Goal: Information Seeking & Learning: Learn about a topic

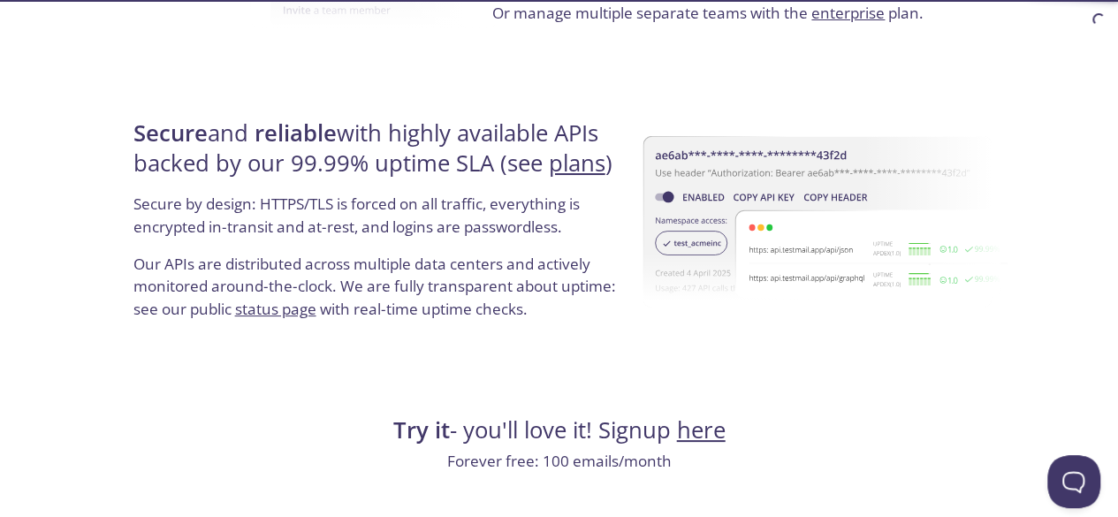
scroll to position [3524, 0]
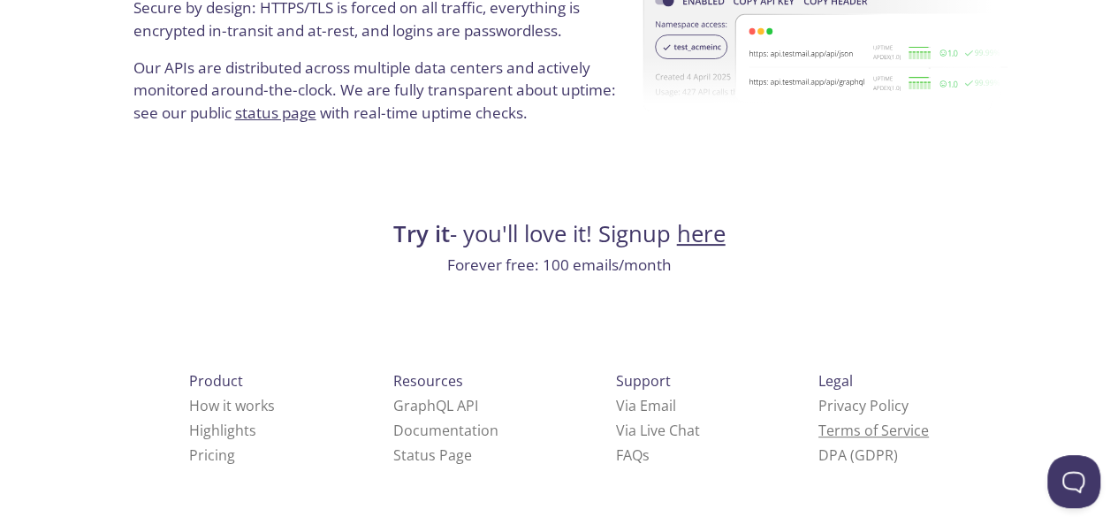
click at [818, 432] on link "Terms of Service" at bounding box center [873, 430] width 110 height 19
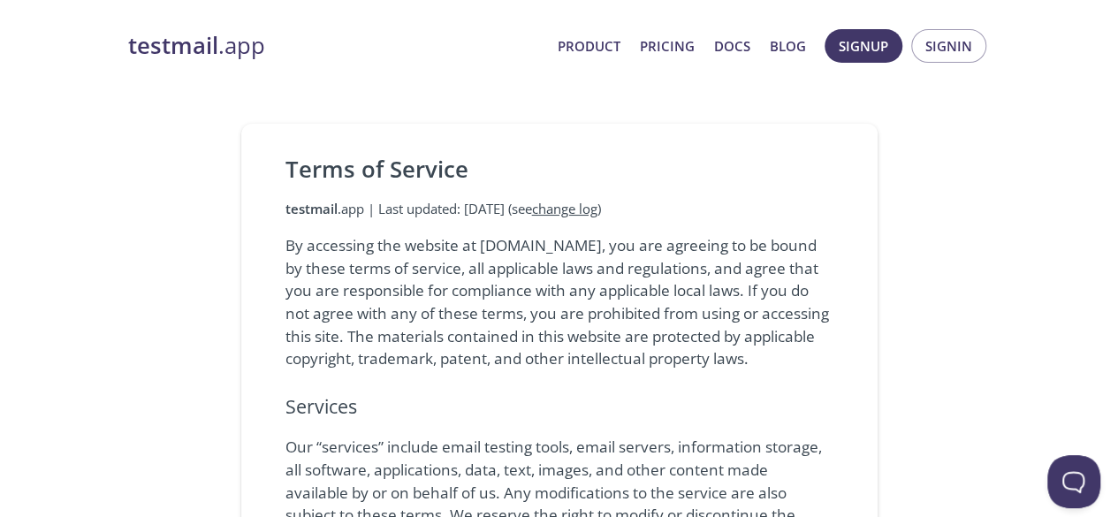
scroll to position [3524, 0]
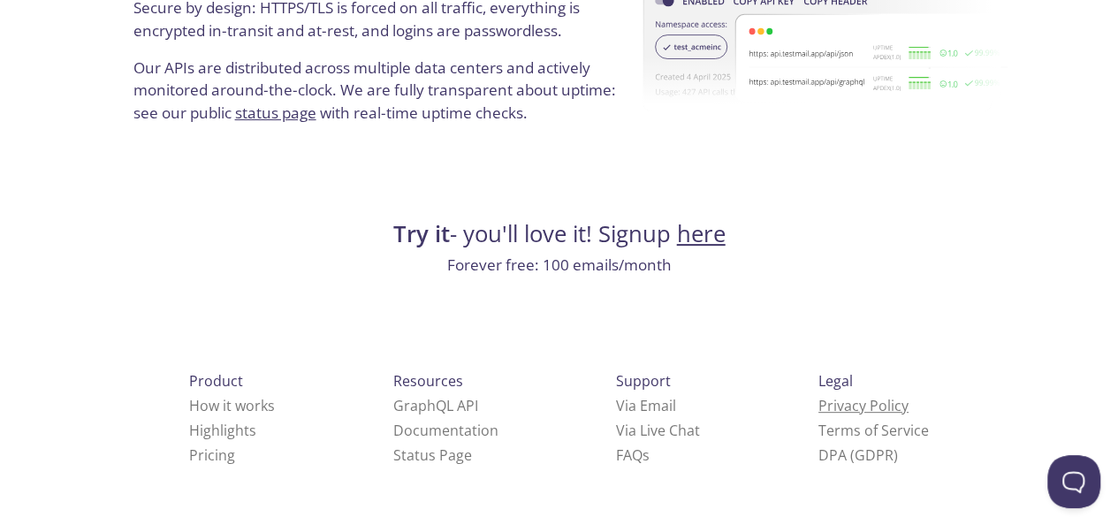
click at [818, 405] on link "Privacy Policy" at bounding box center [863, 405] width 90 height 19
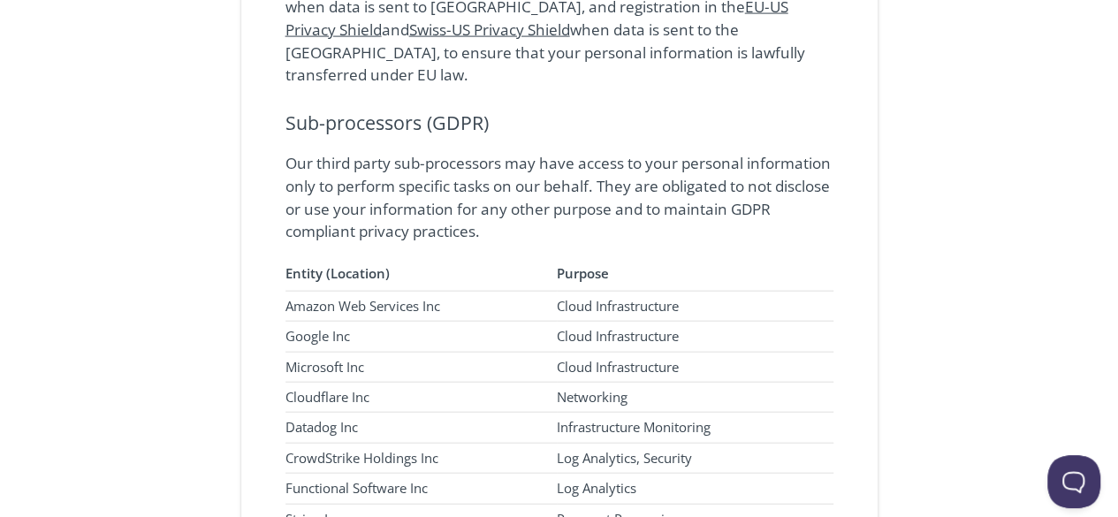
scroll to position [1730, 0]
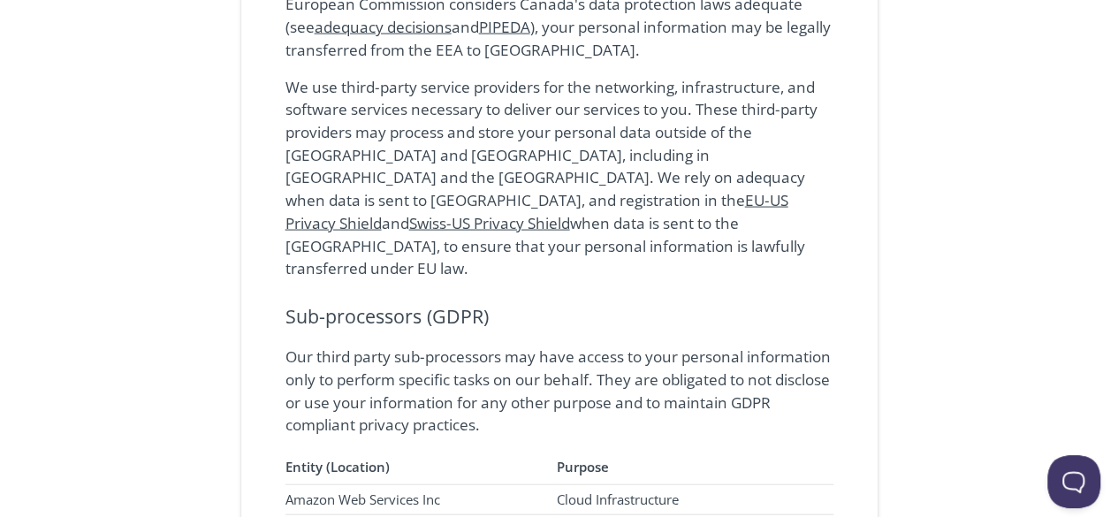
scroll to position [3524, 0]
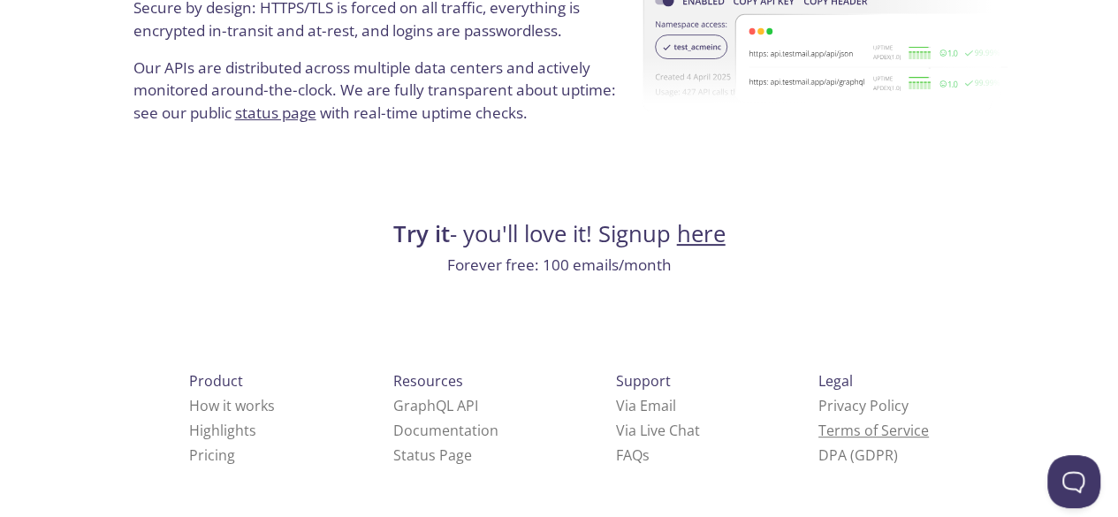
click at [818, 429] on link "Terms of Service" at bounding box center [873, 430] width 110 height 19
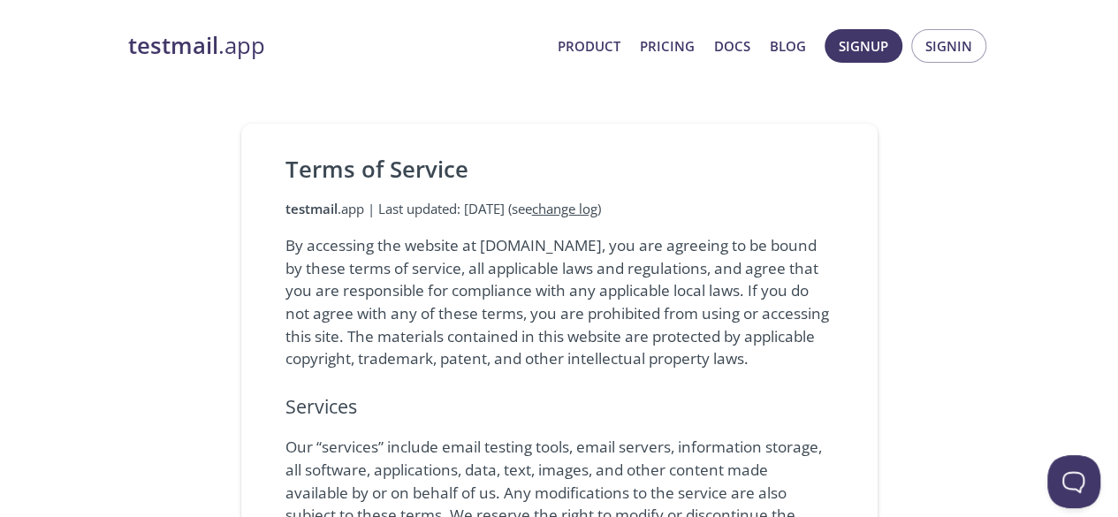
click at [597, 214] on link "change log" at bounding box center [564, 209] width 65 height 18
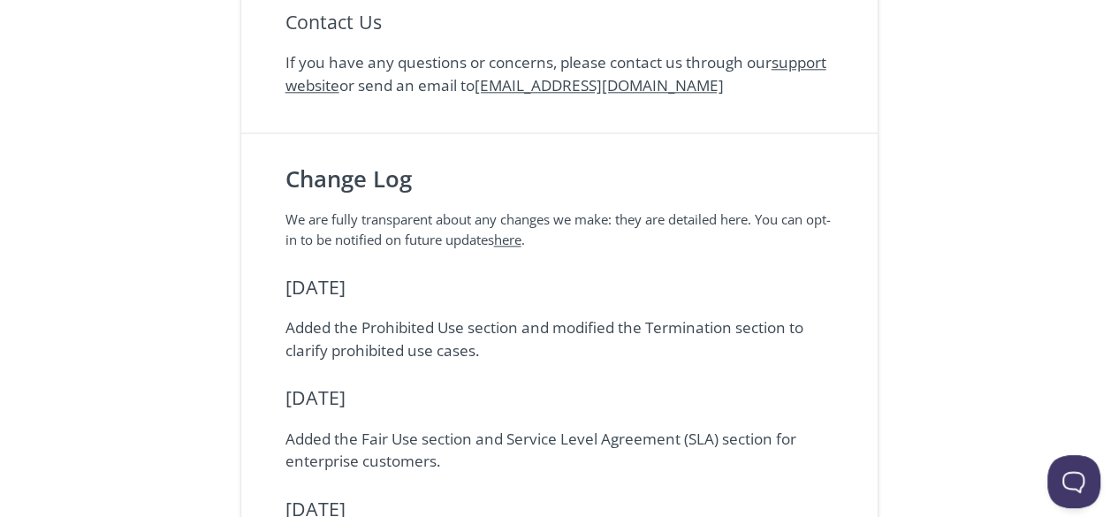
scroll to position [4339, 0]
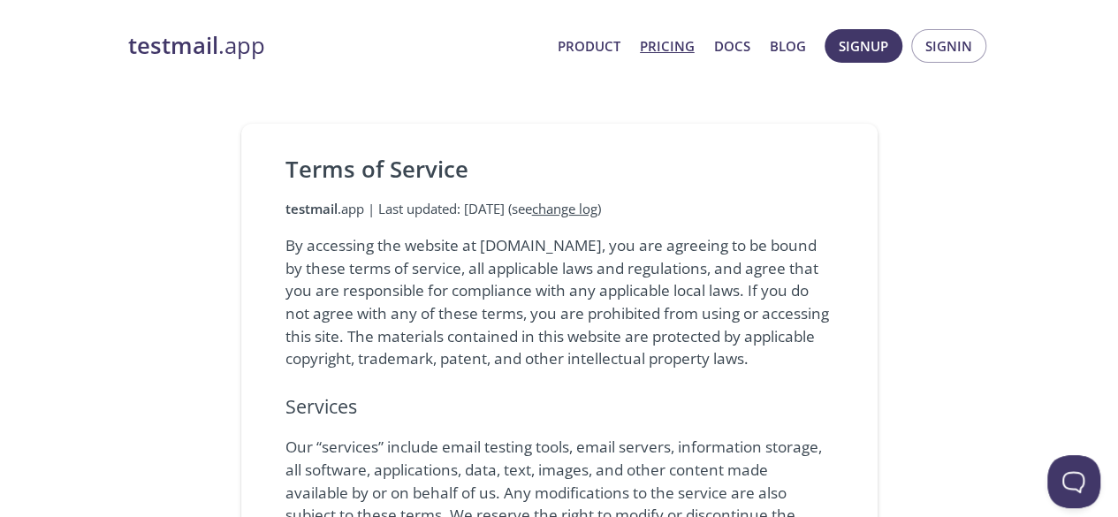
click at [673, 34] on link "Pricing" at bounding box center [667, 45] width 55 height 23
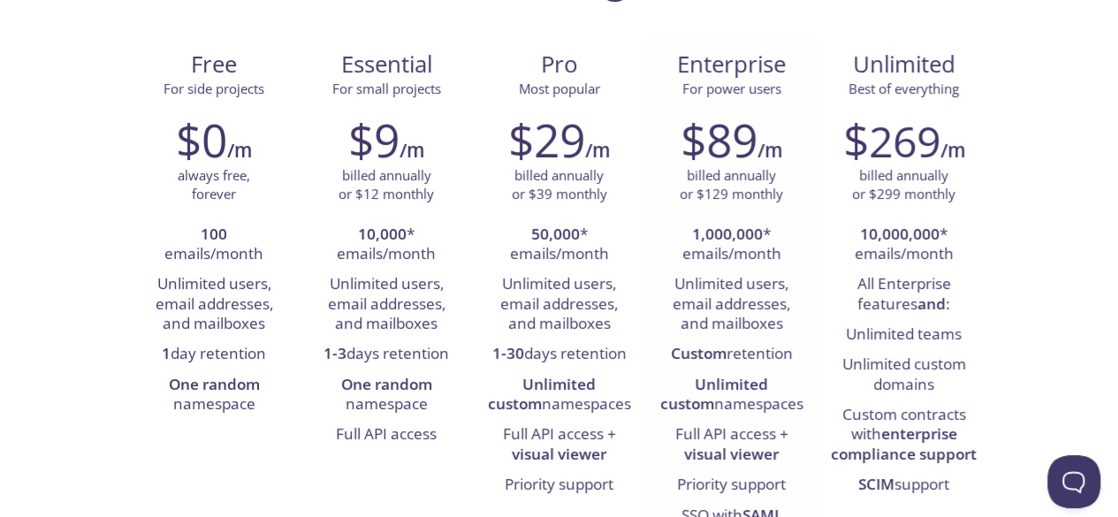
scroll to position [181, 0]
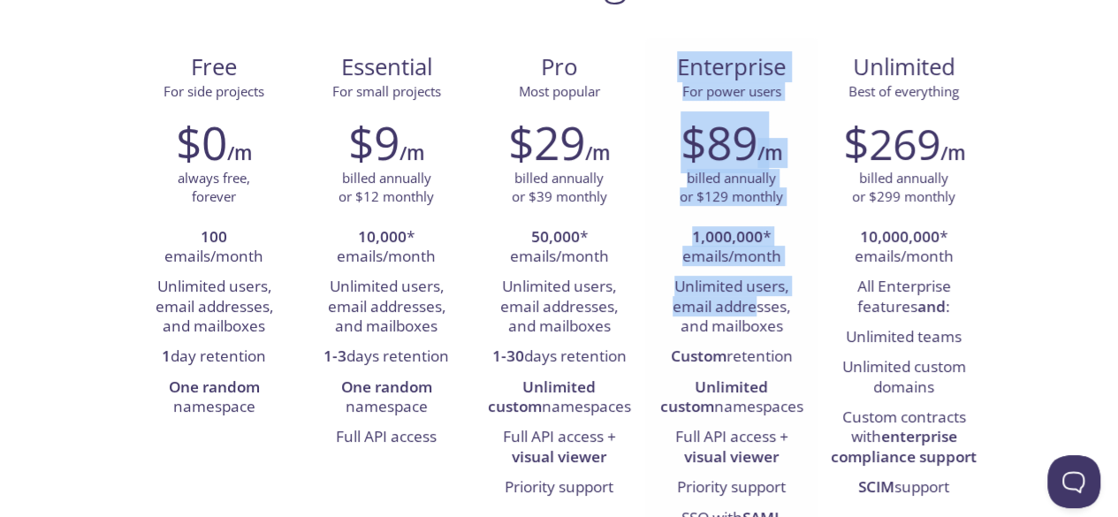
drag, startPoint x: 680, startPoint y: 57, endPoint x: 758, endPoint y: 316, distance: 270.6
click at [758, 316] on div "Enterprise For power users $89 /m billed annually or $129 monthly 1,000,000 * e…" at bounding box center [731, 347] width 172 height 618
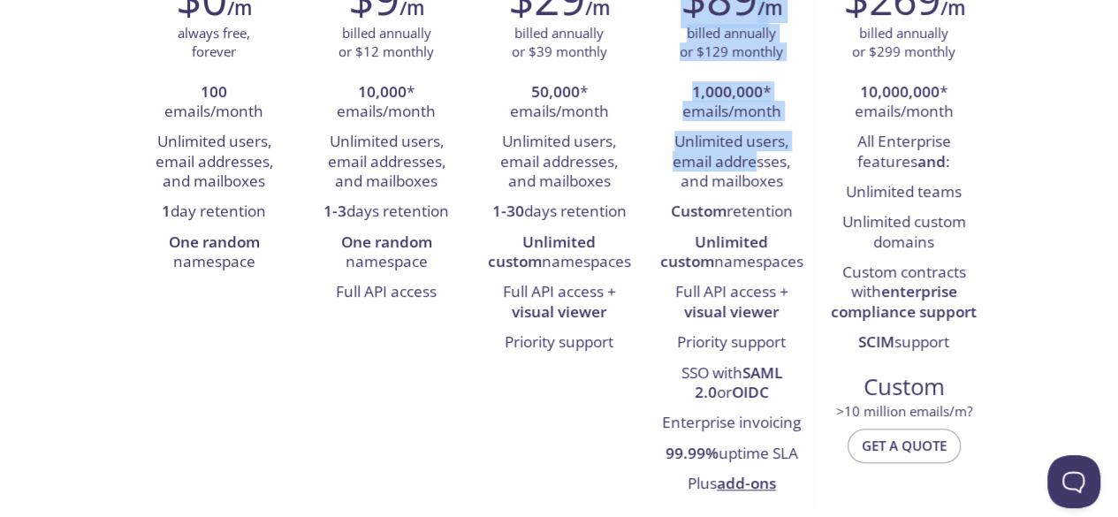
scroll to position [351, 0]
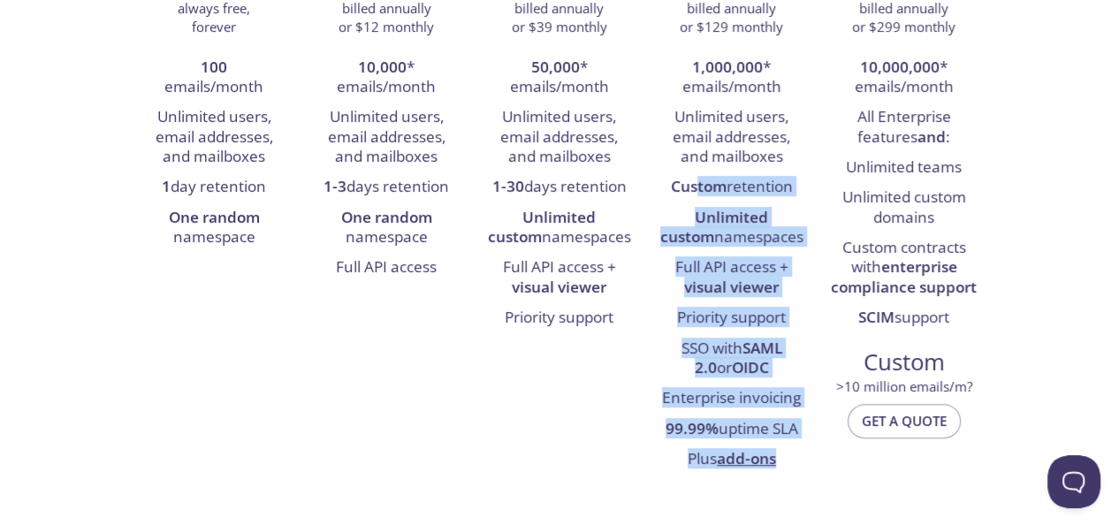
drag, startPoint x: 793, startPoint y: 462, endPoint x: 691, endPoint y: 179, distance: 300.5
click at [691, 179] on ul "1,000,000 * emails/month Unlimited users, email addresses, and mailboxes Custom…" at bounding box center [731, 264] width 146 height 422
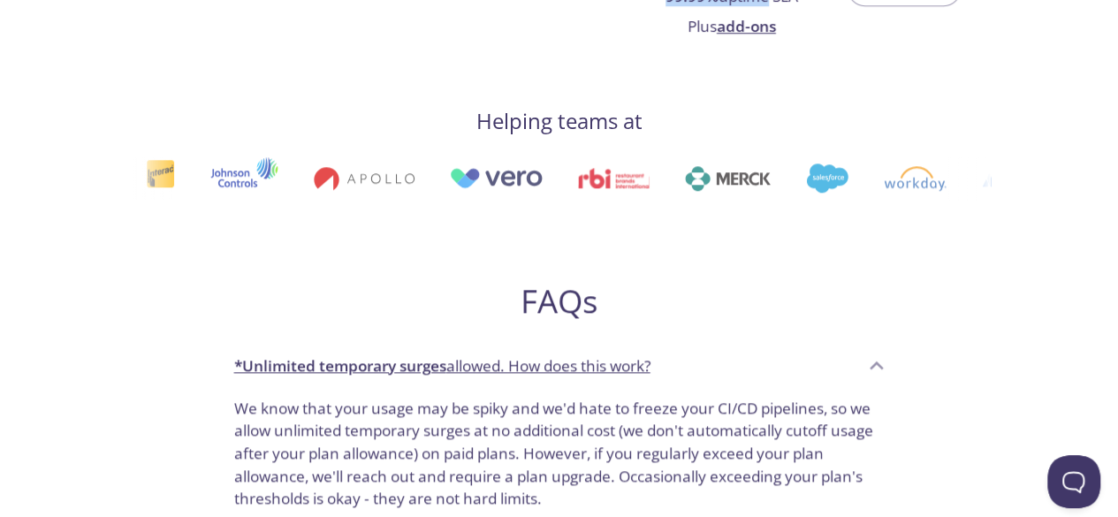
scroll to position [0, 0]
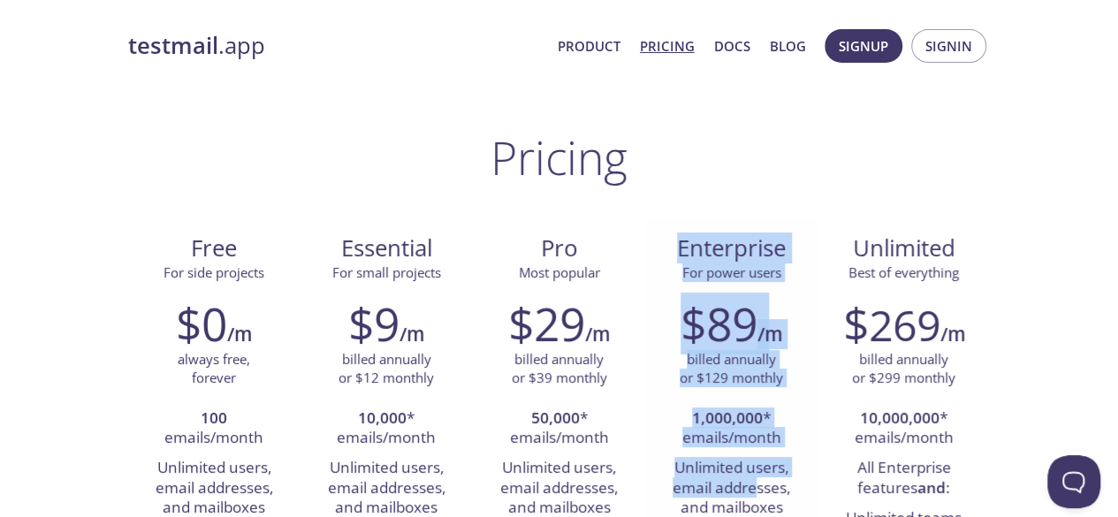
drag, startPoint x: 680, startPoint y: 86, endPoint x: 754, endPoint y: 482, distance: 403.5
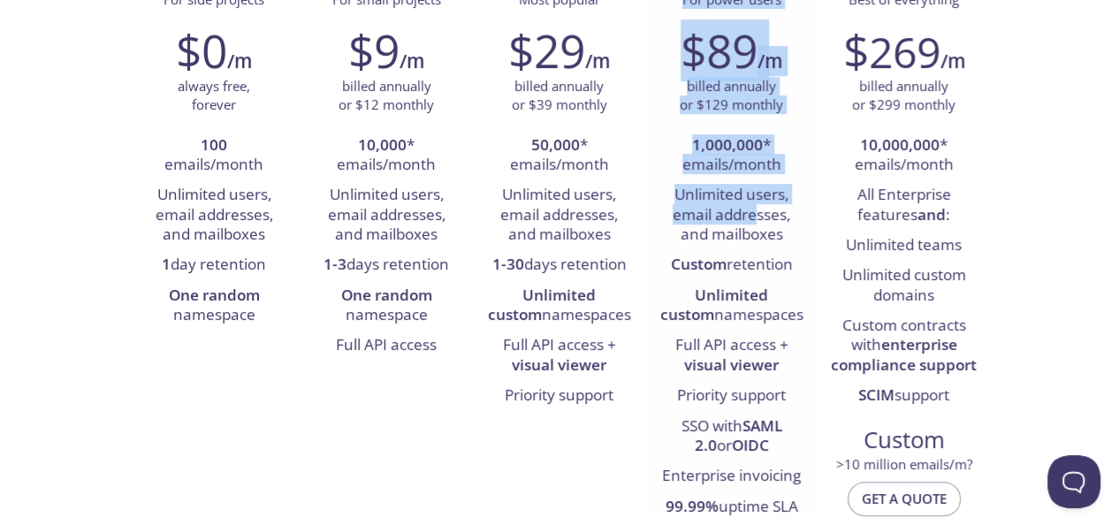
scroll to position [436, 0]
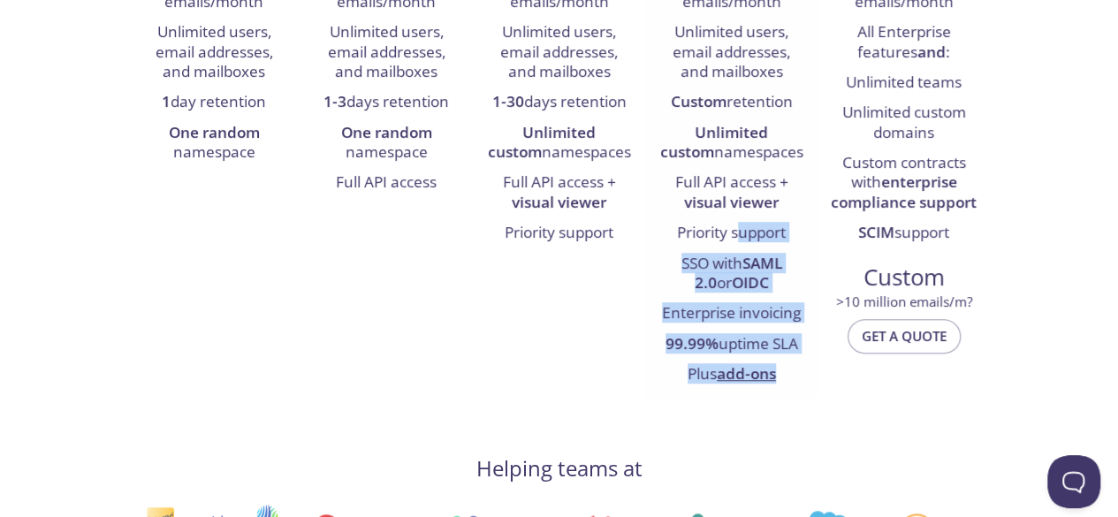
drag, startPoint x: 788, startPoint y: 381, endPoint x: 736, endPoint y: 224, distance: 165.7
click at [736, 224] on ul "1,000,000 * emails/month Unlimited users, email addresses, and mailboxes Custom…" at bounding box center [731, 179] width 146 height 422
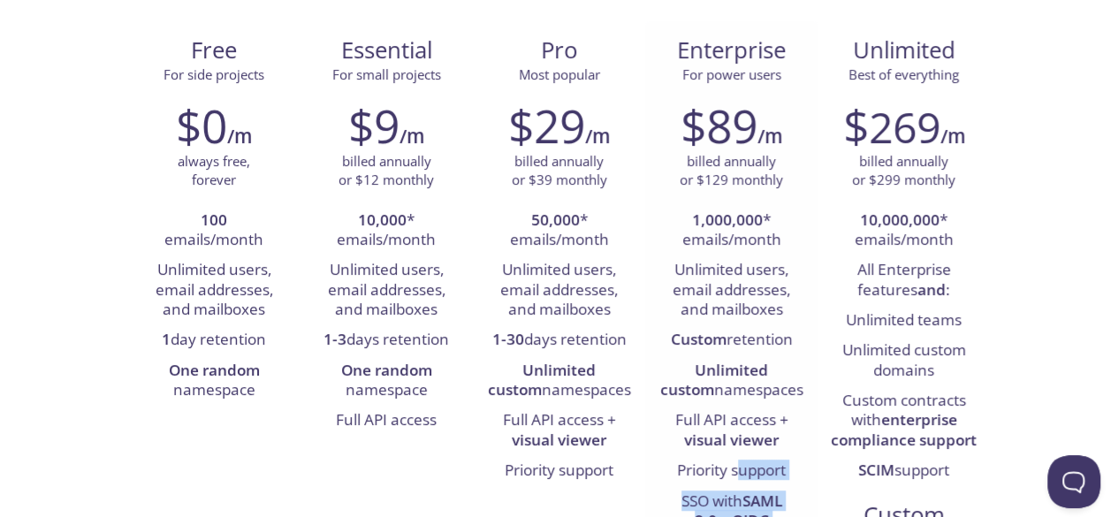
scroll to position [197, 0]
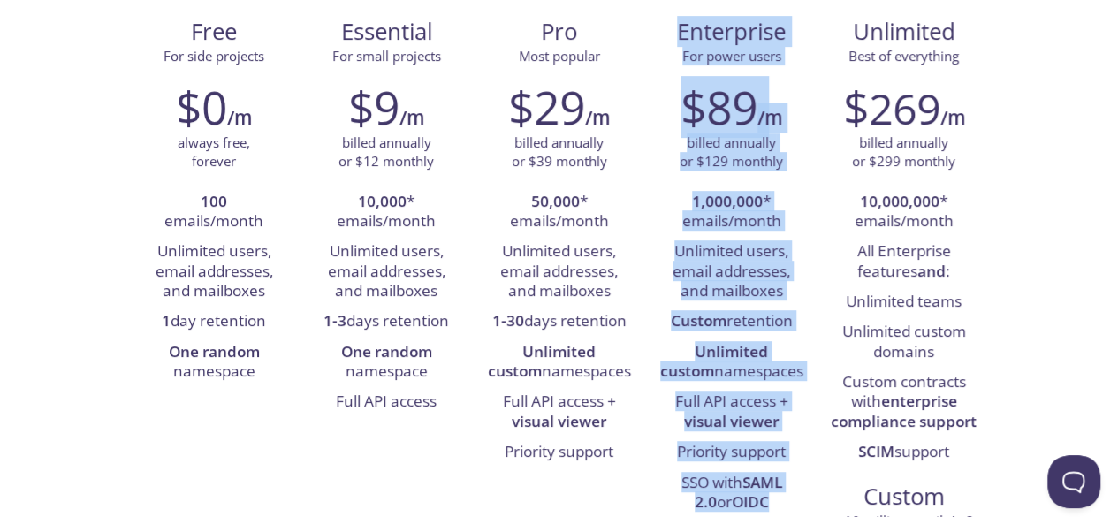
drag, startPoint x: 680, startPoint y: 47, endPoint x: 799, endPoint y: 520, distance: 488.2
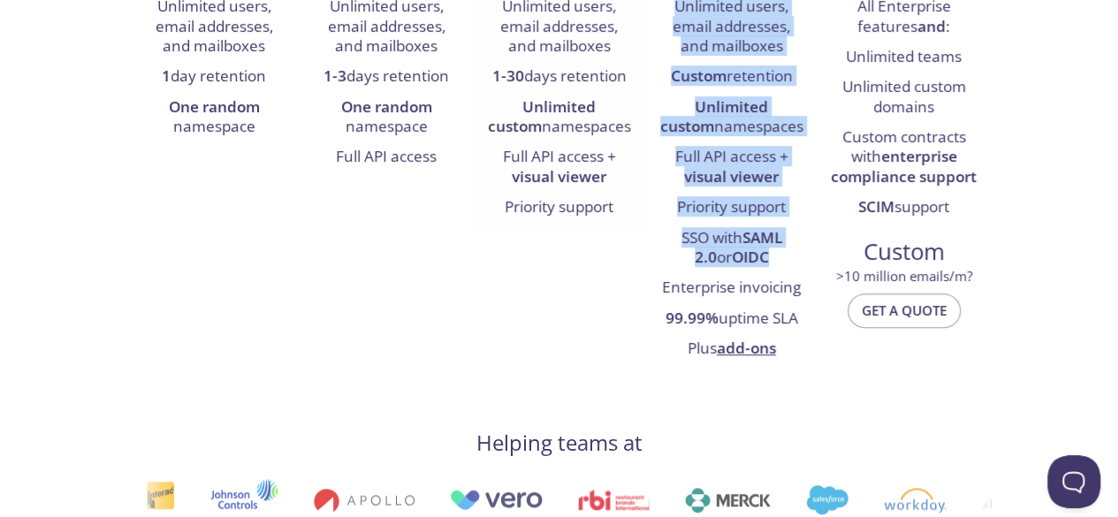
scroll to position [475, 0]
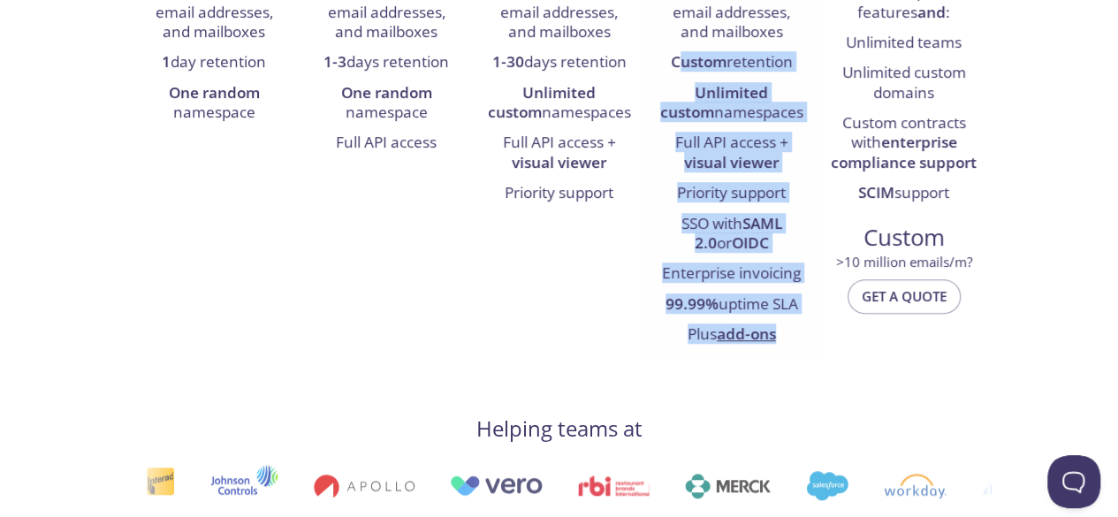
drag, startPoint x: 793, startPoint y: 334, endPoint x: 681, endPoint y: 77, distance: 280.2
click at [681, 77] on ul "1,000,000 * emails/month Unlimited users, email addresses, and mailboxes Custom…" at bounding box center [731, 139] width 146 height 422
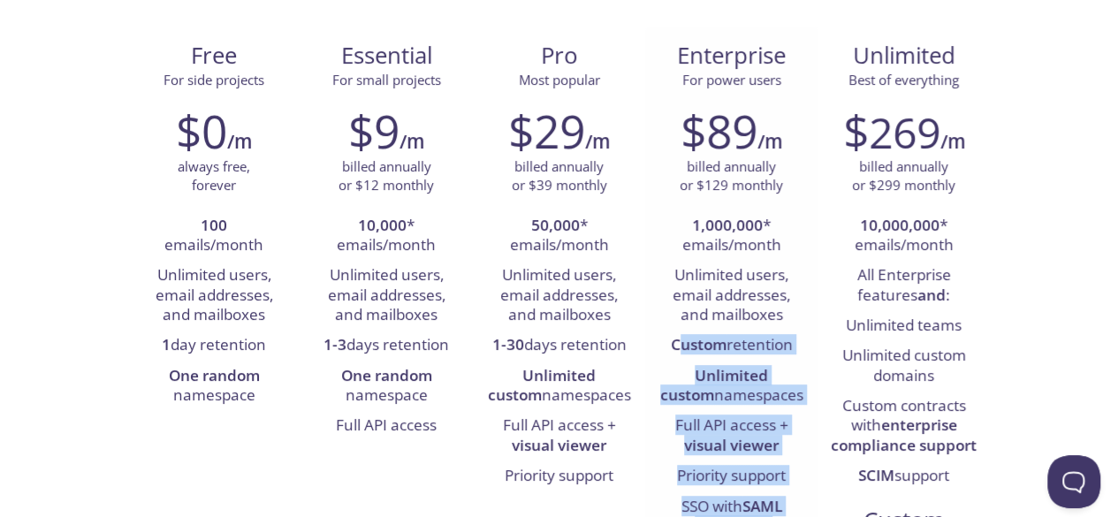
scroll to position [189, 0]
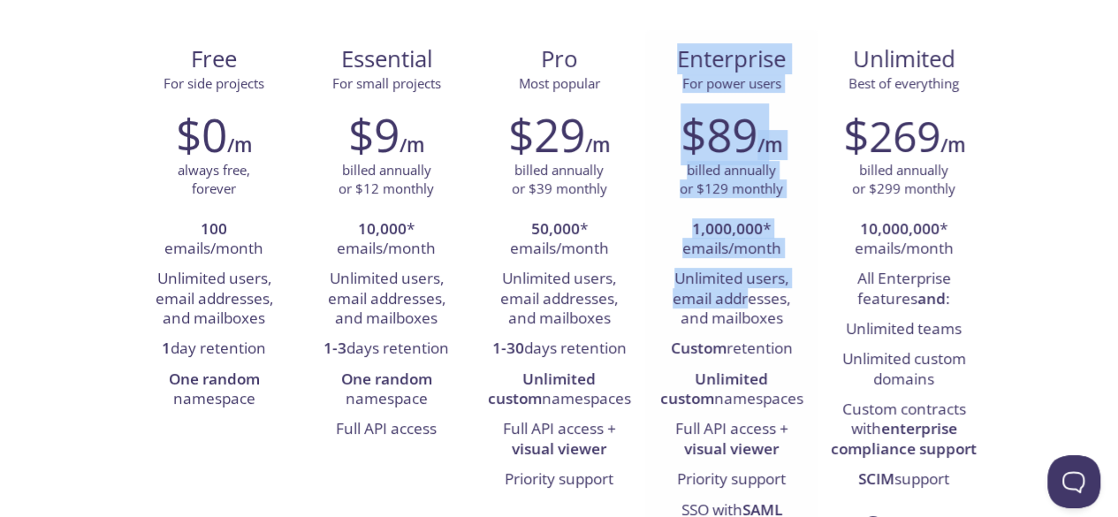
drag, startPoint x: 679, startPoint y: 59, endPoint x: 747, endPoint y: 314, distance: 263.4
click at [747, 314] on div "Enterprise For power users $89 /m billed annually or $129 monthly 1,000,000 * e…" at bounding box center [731, 339] width 172 height 618
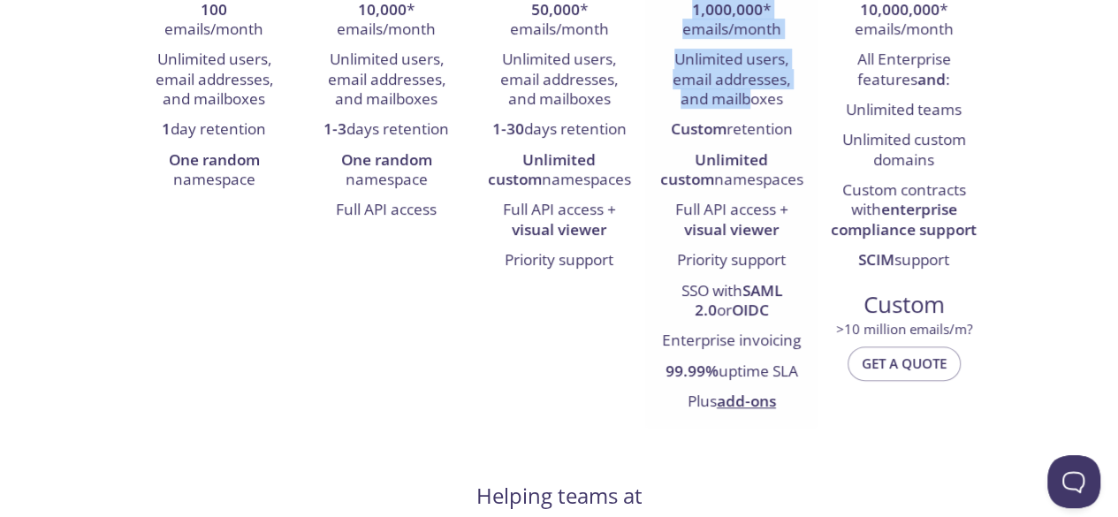
scroll to position [407, 0]
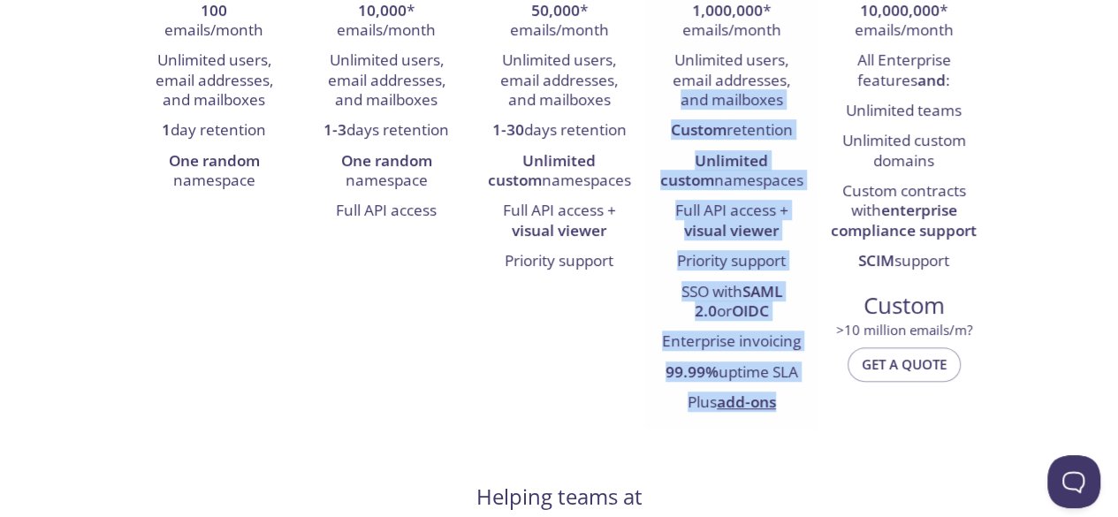
drag, startPoint x: 789, startPoint y: 407, endPoint x: 669, endPoint y: 109, distance: 322.0
click at [669, 109] on ul "1,000,000 * emails/month Unlimited users, email addresses, and mailboxes Custom…" at bounding box center [731, 207] width 146 height 422
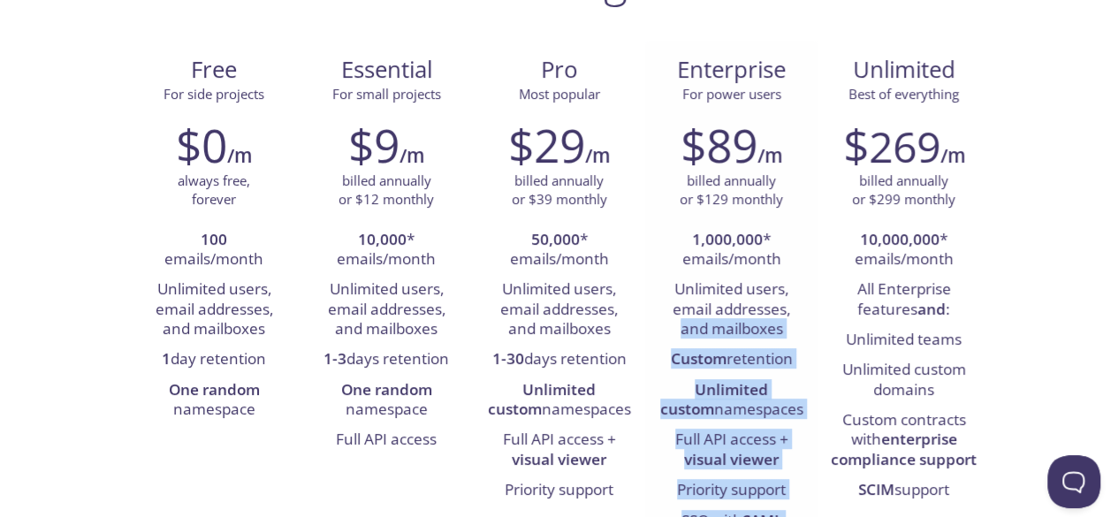
scroll to position [174, 0]
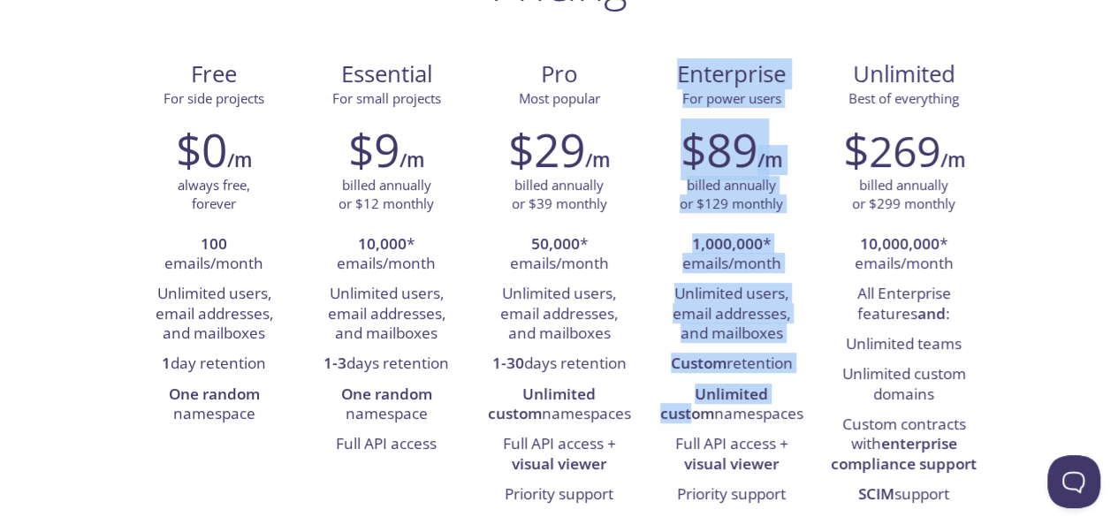
drag, startPoint x: 680, startPoint y: 76, endPoint x: 773, endPoint y: 404, distance: 340.7
click at [773, 404] on div "Enterprise For power users $89 /m billed annually or $129 monthly 1,000,000 * e…" at bounding box center [731, 354] width 172 height 618
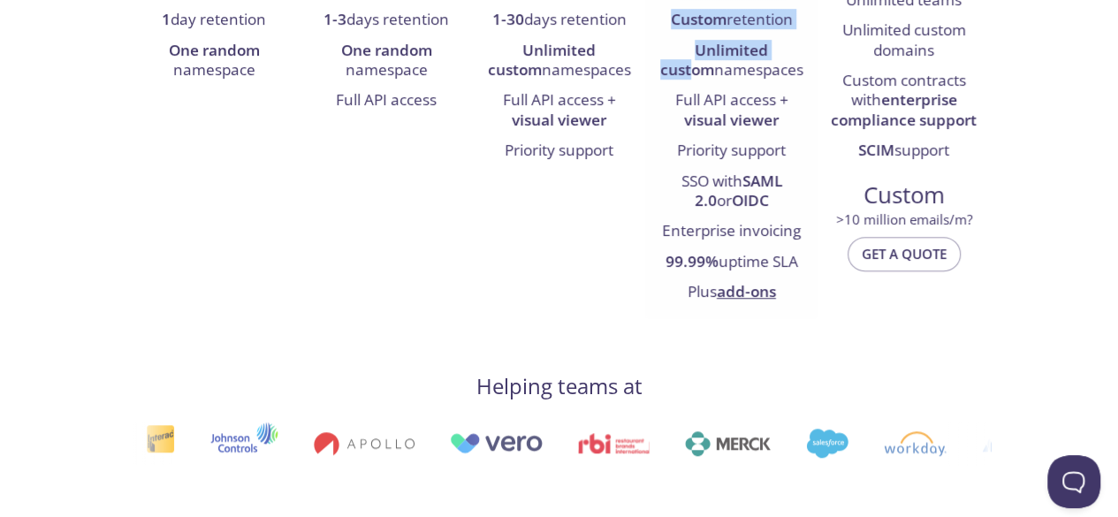
scroll to position [519, 0]
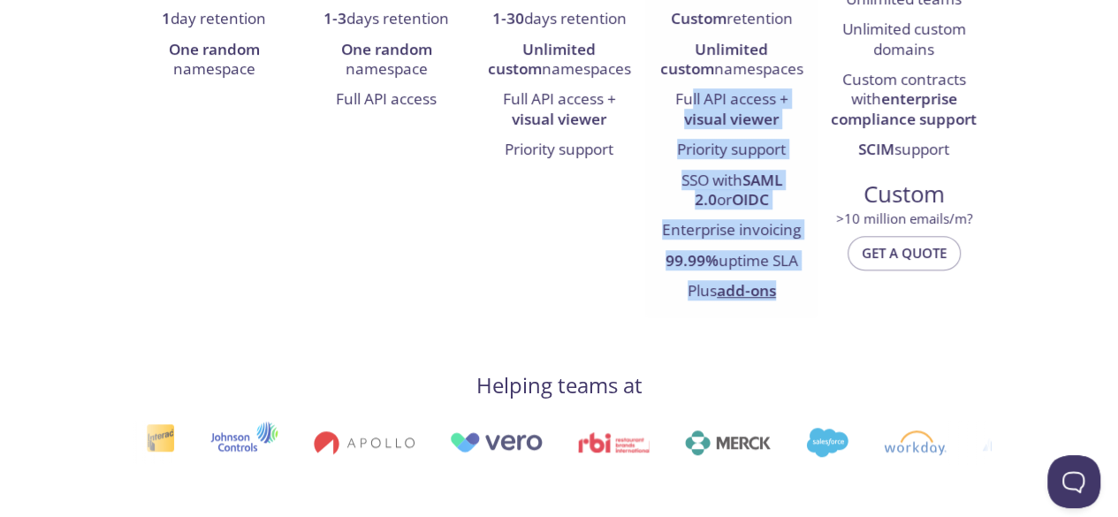
drag, startPoint x: 784, startPoint y: 292, endPoint x: 687, endPoint y: 101, distance: 214.6
click at [687, 101] on ul "1,000,000 * emails/month Unlimited users, email addresses, and mailboxes Custom…" at bounding box center [731, 96] width 146 height 422
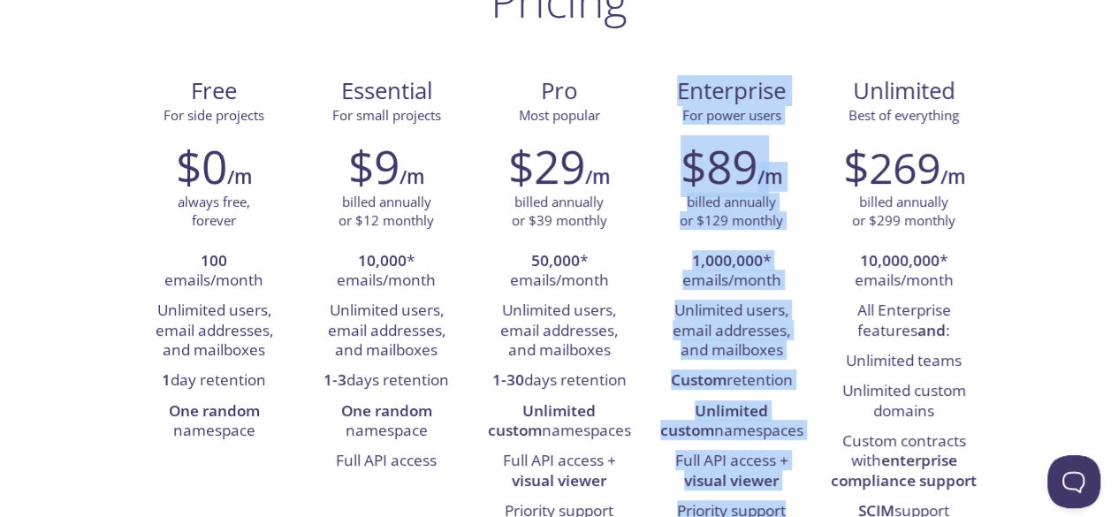
scroll to position [347, 0]
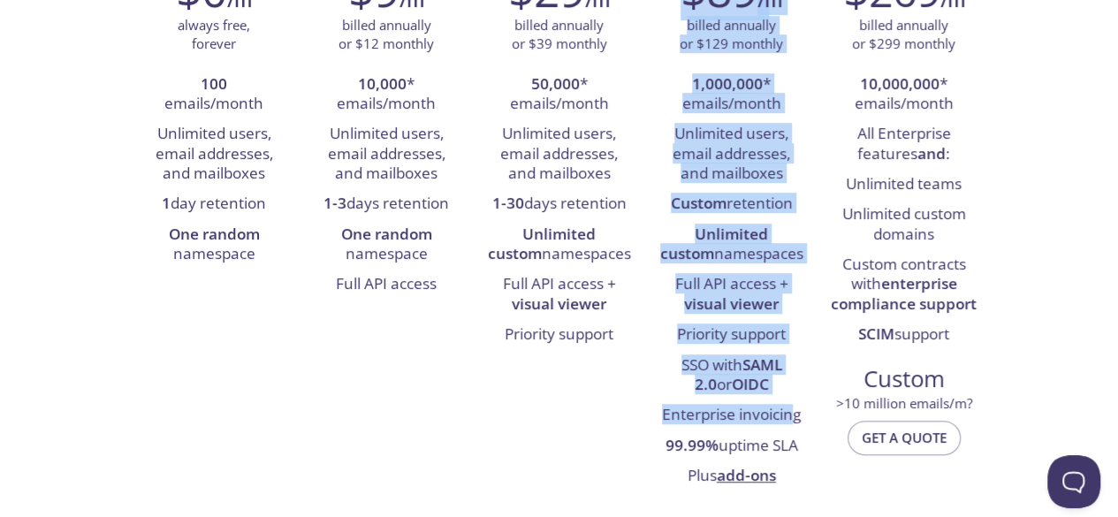
drag, startPoint x: 680, startPoint y: 91, endPoint x: 800, endPoint y: 554, distance: 478.4
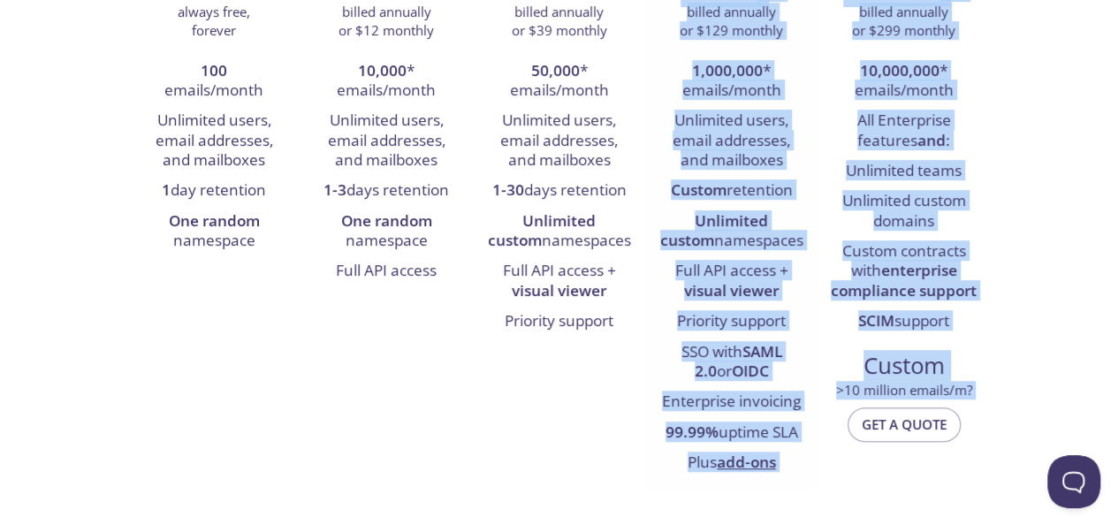
click at [801, 478] on div "$89 /m billed annually or $129 monthly 1,000,000 * emails/month Unlimited users…" at bounding box center [731, 213] width 172 height 551
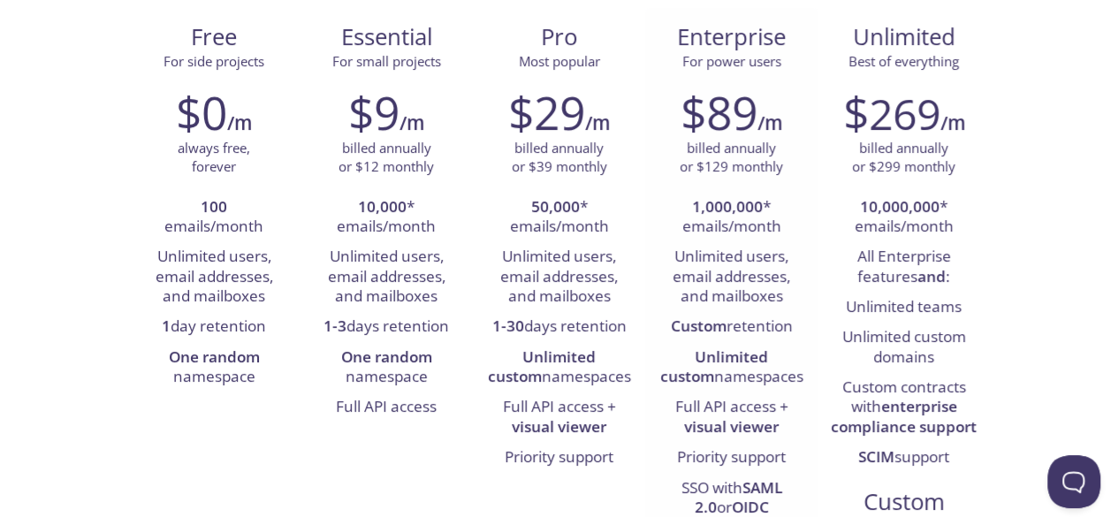
scroll to position [180, 0]
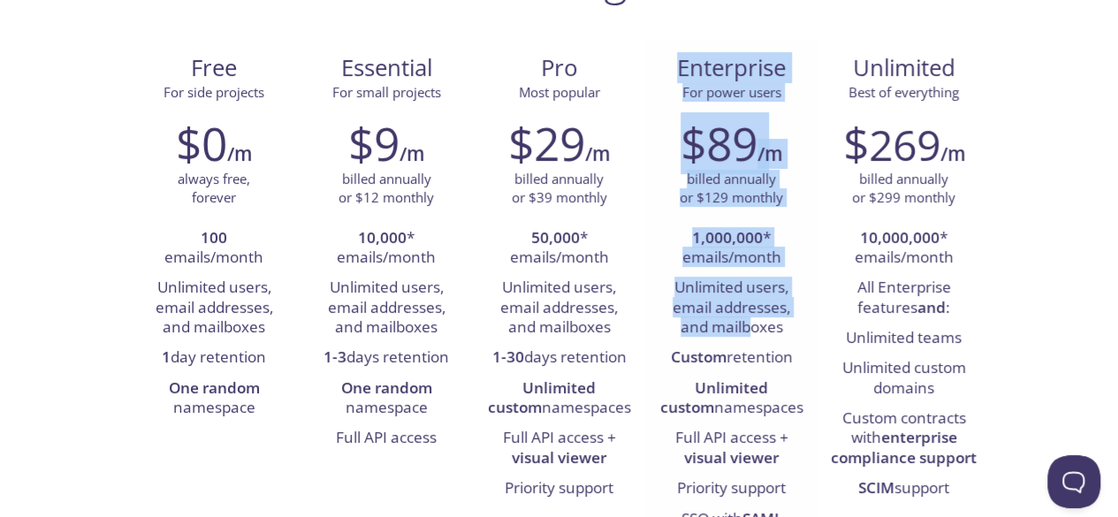
drag, startPoint x: 680, startPoint y: 63, endPoint x: 753, endPoint y: 345, distance: 291.3
click at [753, 345] on div "Enterprise For power users $89 /m billed annually or $129 monthly 1,000,000 * e…" at bounding box center [731, 348] width 172 height 618
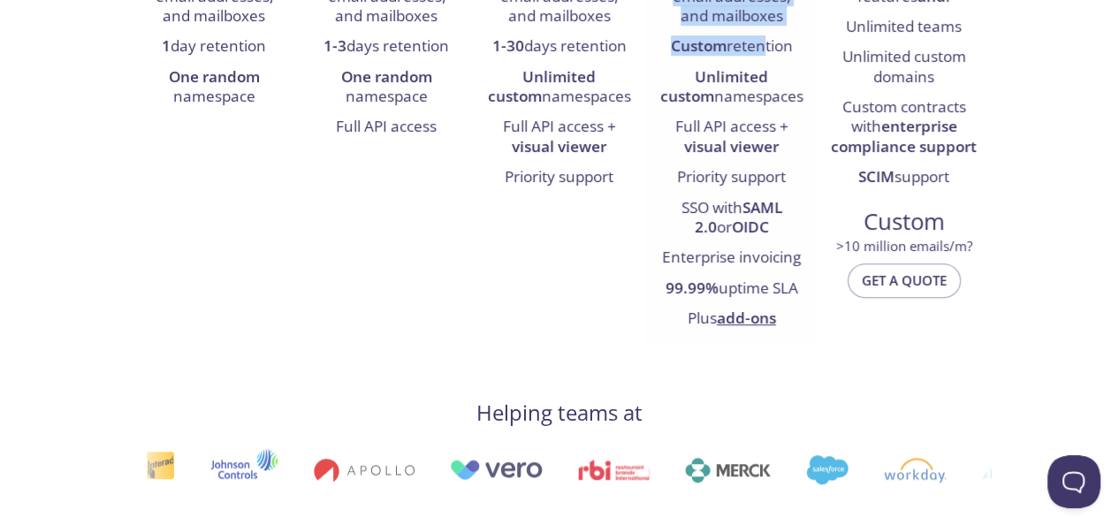
scroll to position [492, 0]
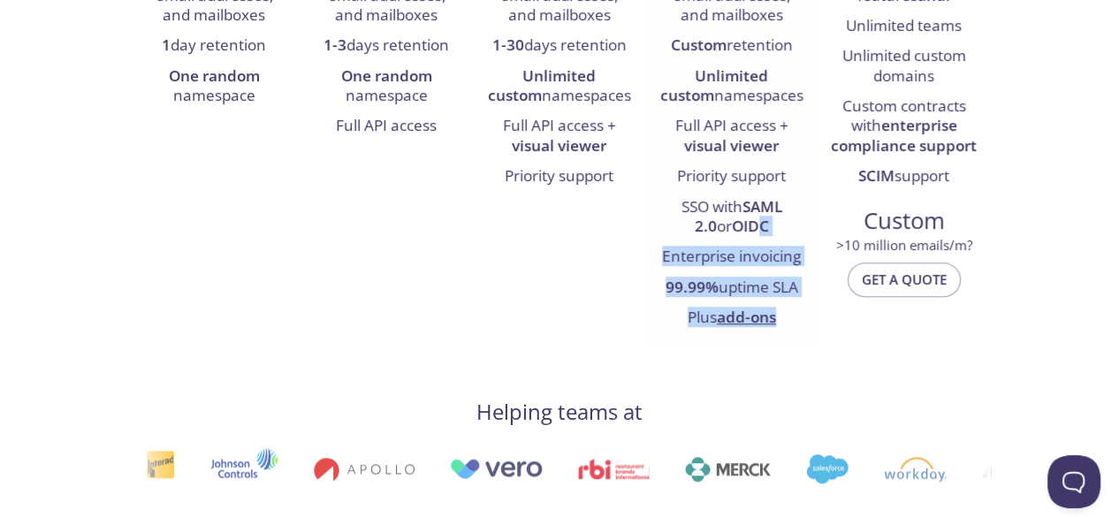
drag, startPoint x: 790, startPoint y: 315, endPoint x: 744, endPoint y: 224, distance: 102.0
click at [744, 224] on ul "1,000,000 * emails/month Unlimited users, email addresses, and mailboxes Custom…" at bounding box center [731, 123] width 146 height 422
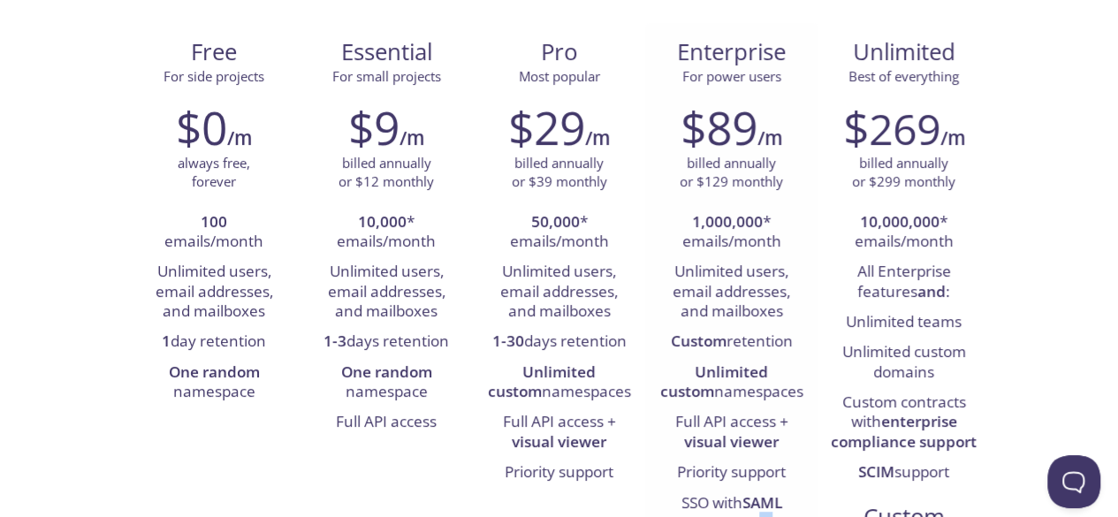
scroll to position [192, 0]
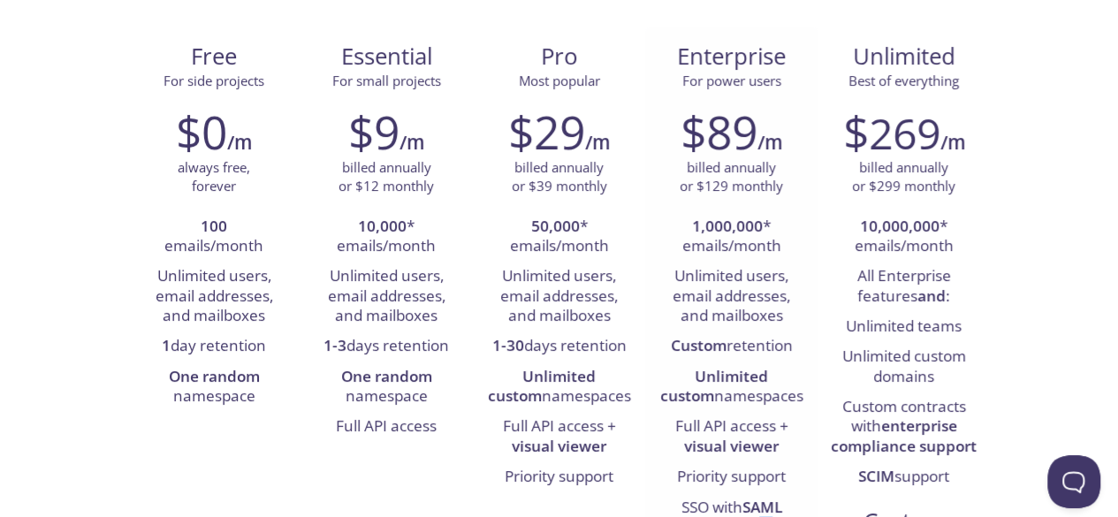
drag, startPoint x: 680, startPoint y: 54, endPoint x: 797, endPoint y: 360, distance: 327.2
click at [797, 360] on div "Enterprise For power users $89 /m billed annually or $129 monthly 1,000,000 * e…" at bounding box center [731, 336] width 172 height 618
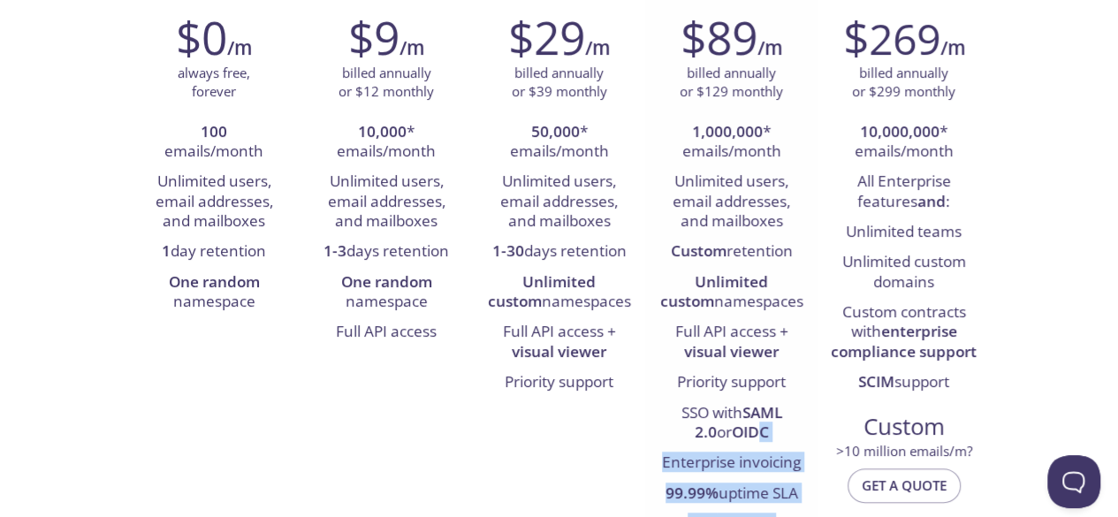
scroll to position [488, 0]
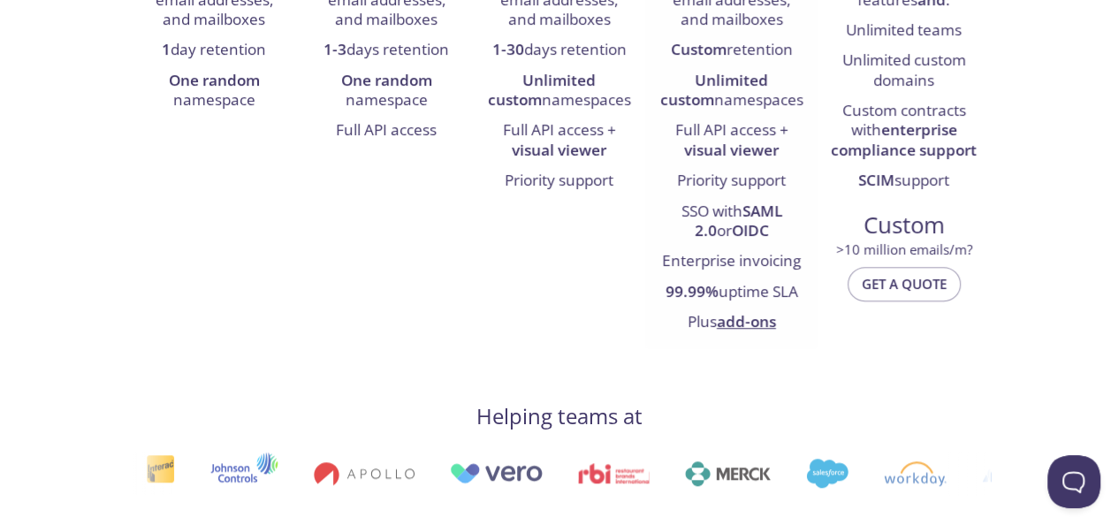
click at [792, 321] on li "Plus add-ons" at bounding box center [731, 323] width 146 height 30
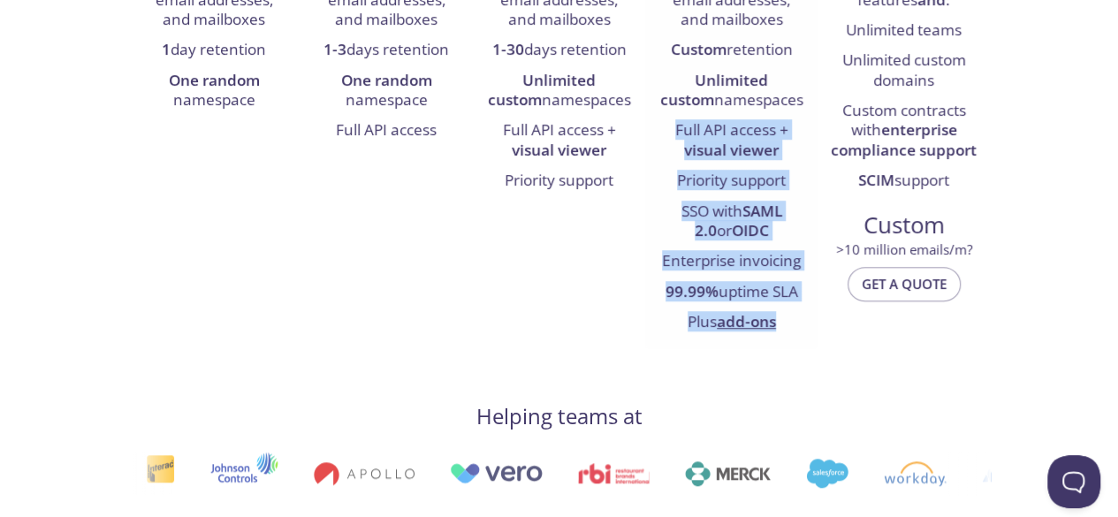
drag, startPoint x: 792, startPoint y: 321, endPoint x: 695, endPoint y: 138, distance: 207.1
click at [695, 138] on ul "1,000,000 * emails/month Unlimited users, email addresses, and mailboxes Custom…" at bounding box center [731, 127] width 146 height 422
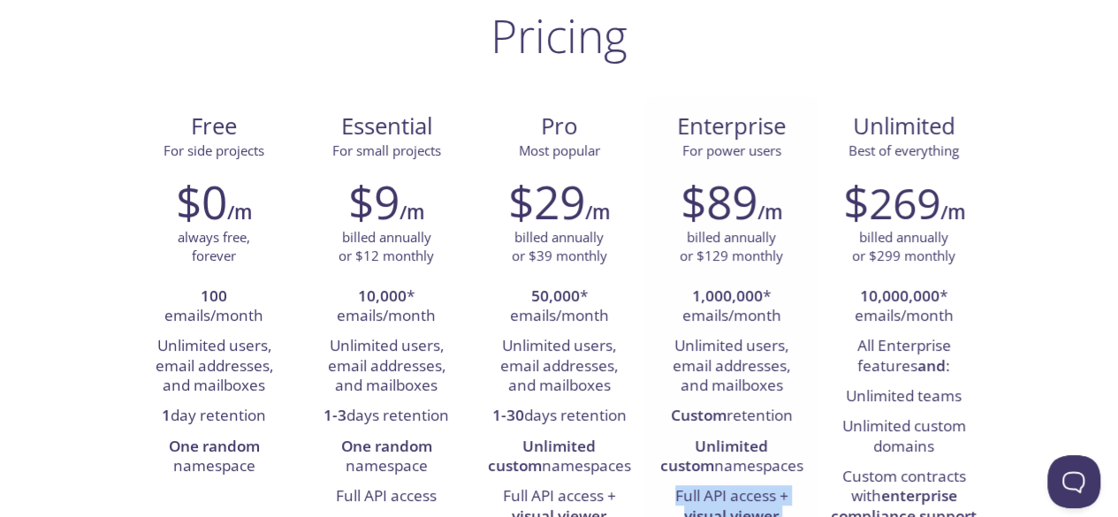
scroll to position [120, 0]
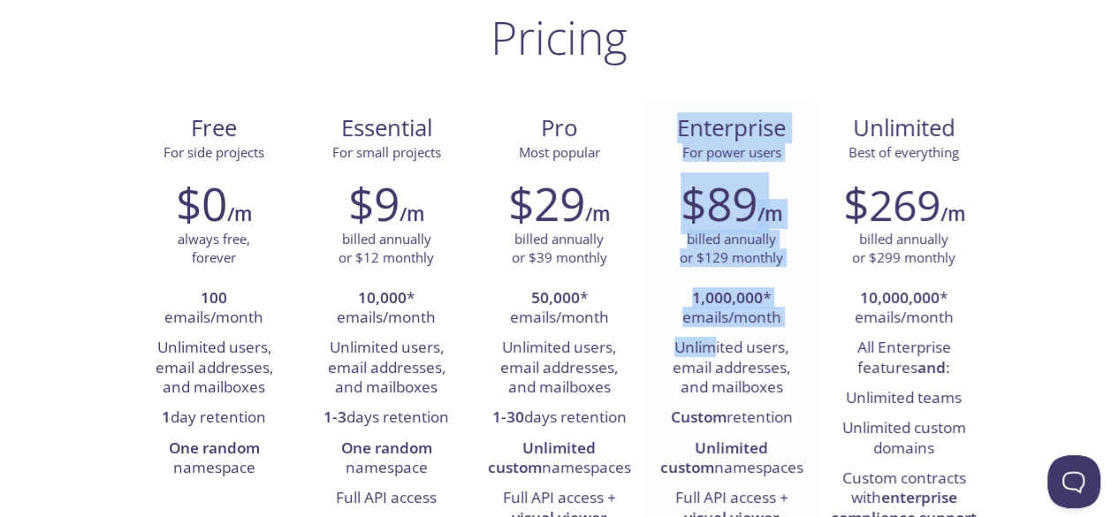
drag, startPoint x: 680, startPoint y: 131, endPoint x: 719, endPoint y: 354, distance: 226.9
click at [719, 354] on div "Enterprise For power users $89 /m billed annually or $129 monthly 1,000,000 * e…" at bounding box center [731, 408] width 172 height 618
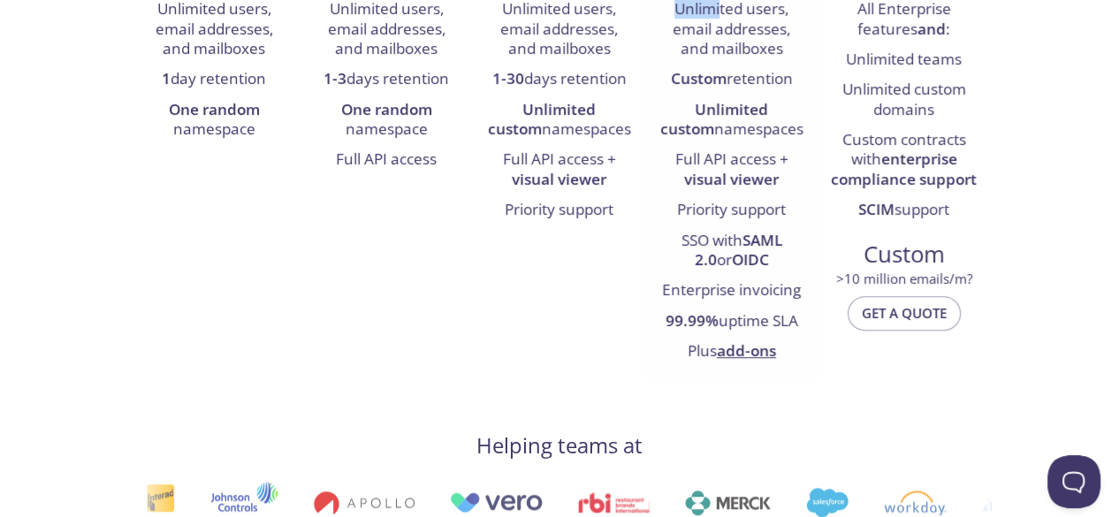
scroll to position [460, 0]
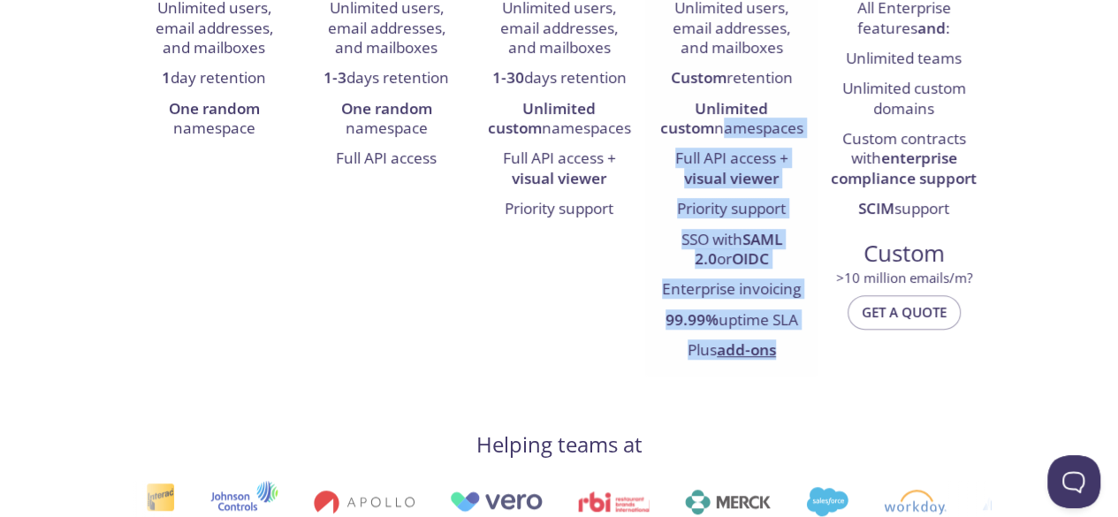
drag, startPoint x: 794, startPoint y: 352, endPoint x: 691, endPoint y: 132, distance: 242.7
click at [691, 132] on ul "1,000,000 * emails/month Unlimited users, email addresses, and mailboxes Custom…" at bounding box center [731, 155] width 146 height 422
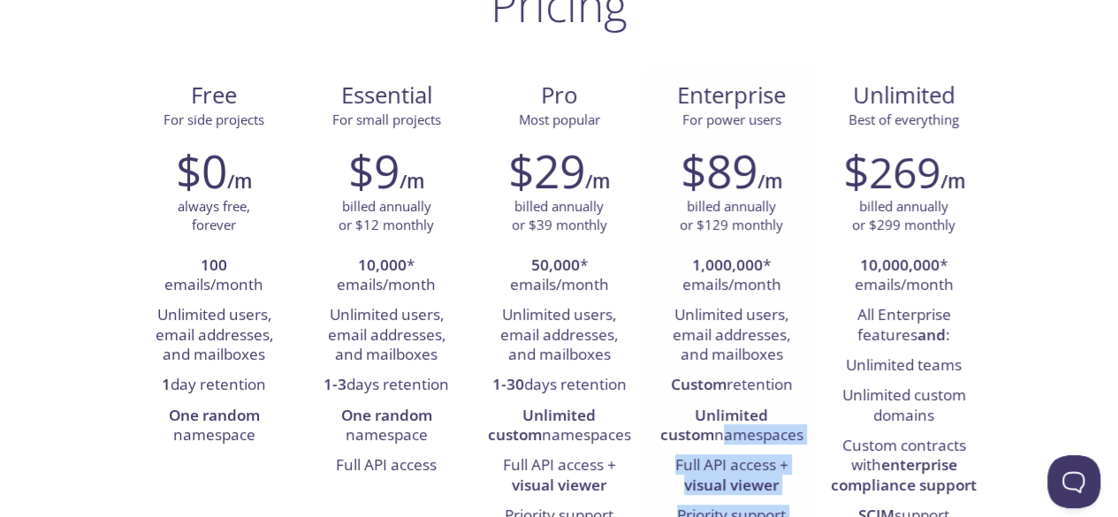
scroll to position [152, 0]
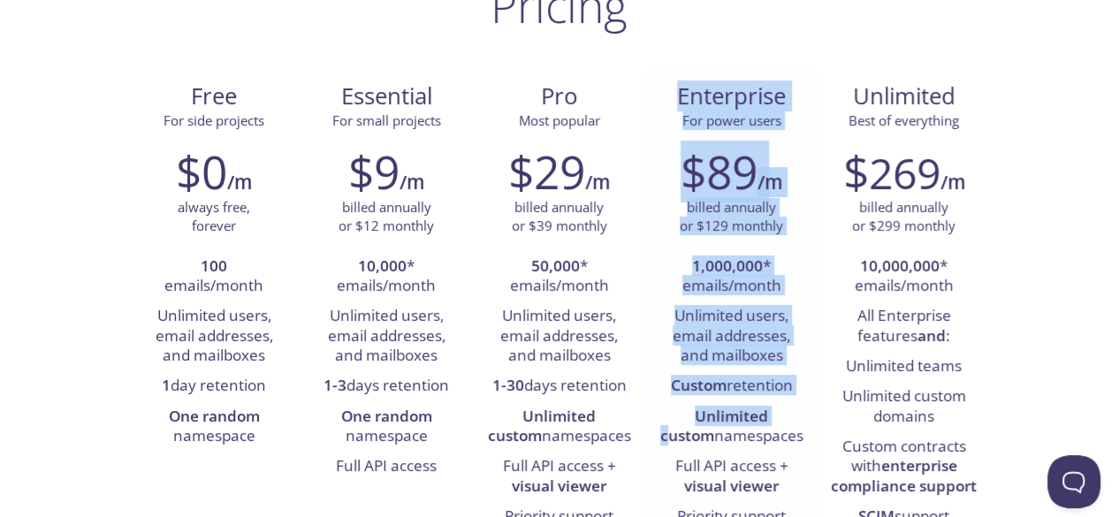
drag, startPoint x: 680, startPoint y: 96, endPoint x: 754, endPoint y: 408, distance: 320.4
click at [754, 408] on div "Enterprise For power users $89 /m billed annually or $129 monthly 1,000,000 * e…" at bounding box center [731, 376] width 172 height 618
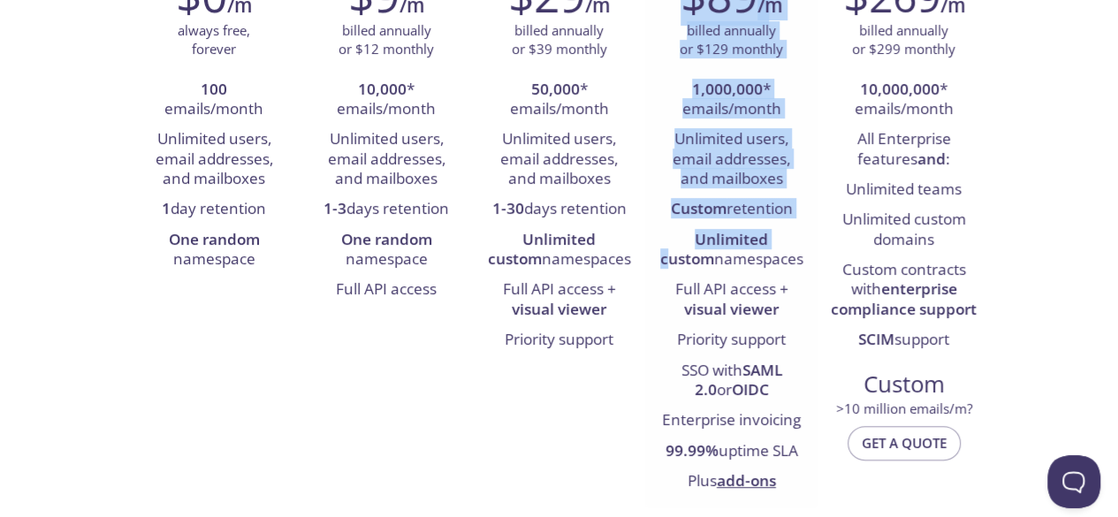
scroll to position [452, 0]
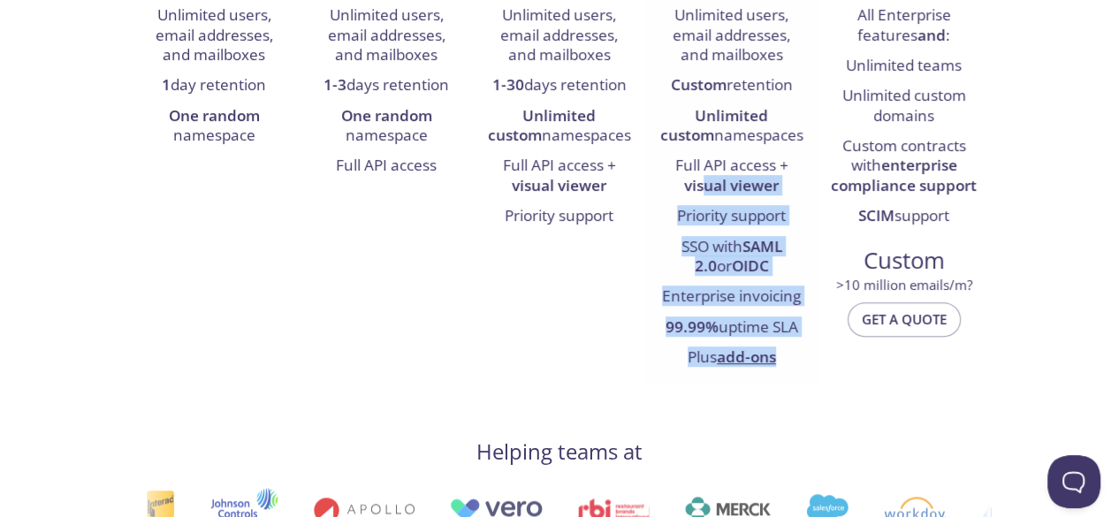
drag, startPoint x: 788, startPoint y: 354, endPoint x: 697, endPoint y: 172, distance: 203.5
click at [697, 172] on ul "1,000,000 * emails/month Unlimited users, email addresses, and mailboxes Custom…" at bounding box center [731, 162] width 146 height 422
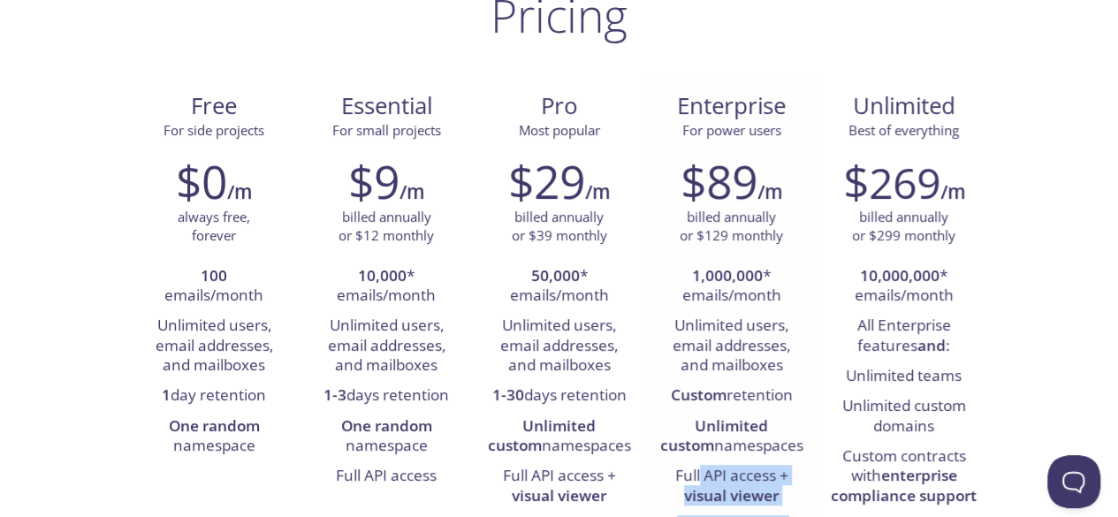
scroll to position [122, 0]
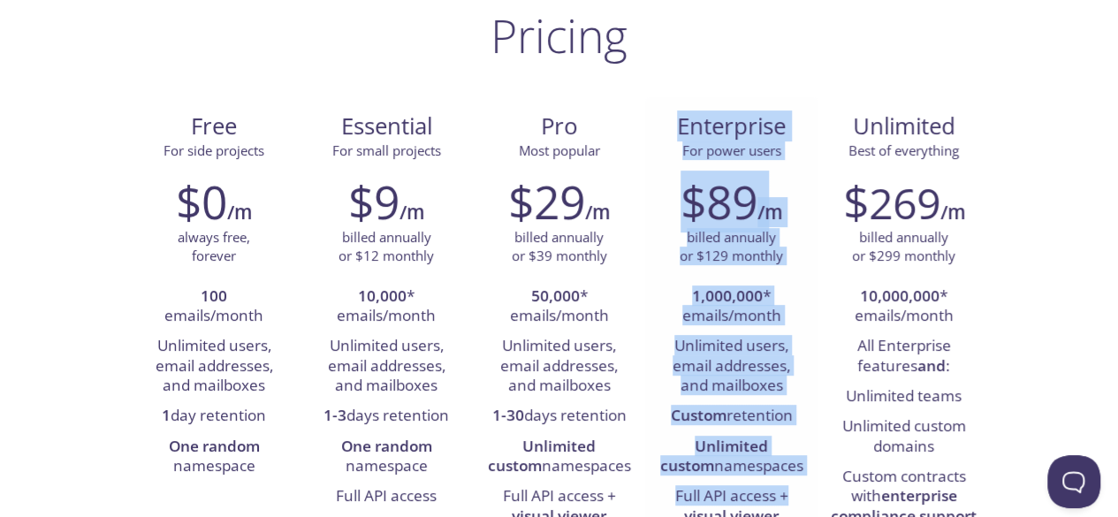
drag, startPoint x: 680, startPoint y: 122, endPoint x: 792, endPoint y: 510, distance: 403.6
click at [792, 510] on div "Enterprise For power users $89 /m billed annually or $129 monthly 1,000,000 * e…" at bounding box center [731, 406] width 172 height 618
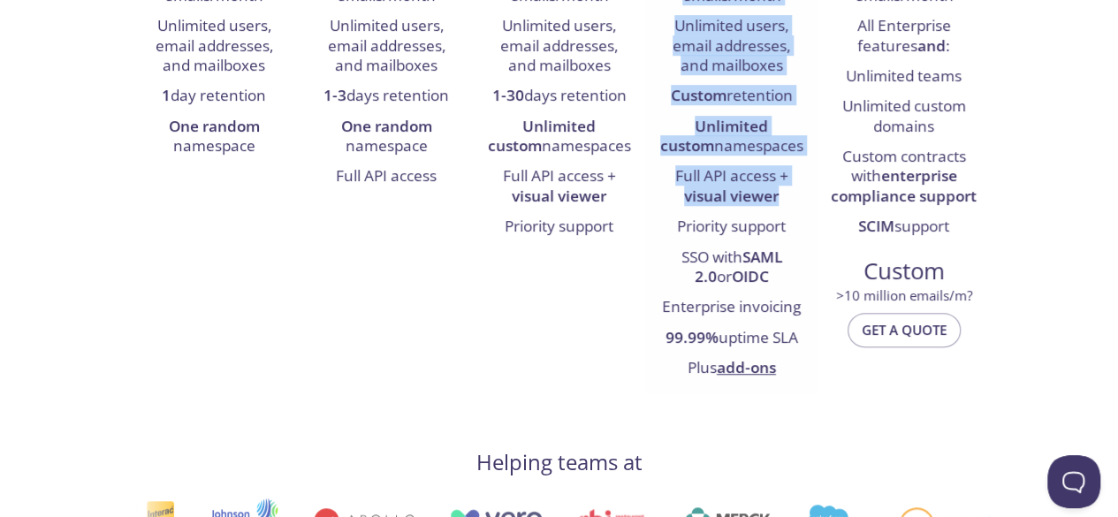
scroll to position [440, 0]
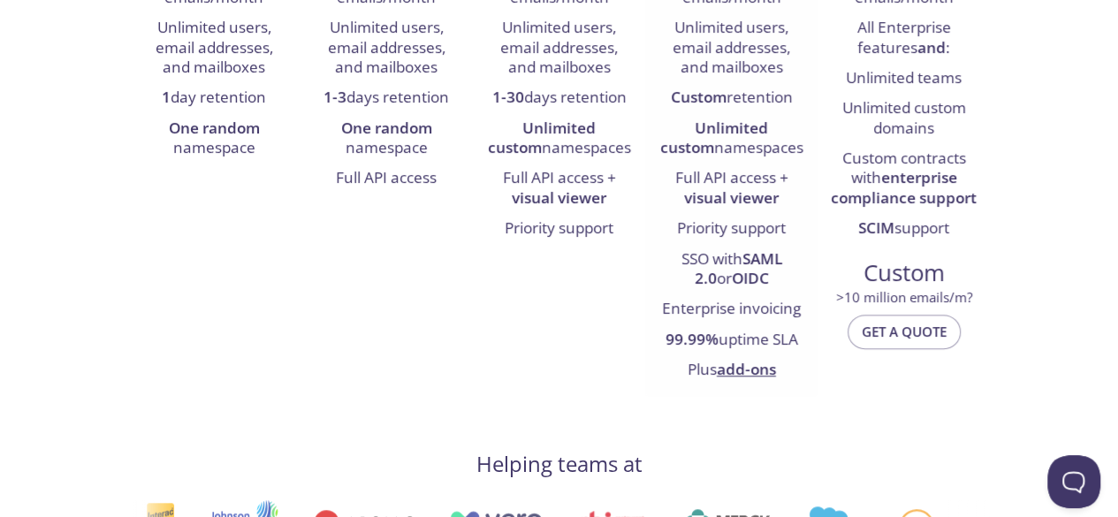
click at [780, 363] on li "Plus add-ons" at bounding box center [731, 370] width 146 height 30
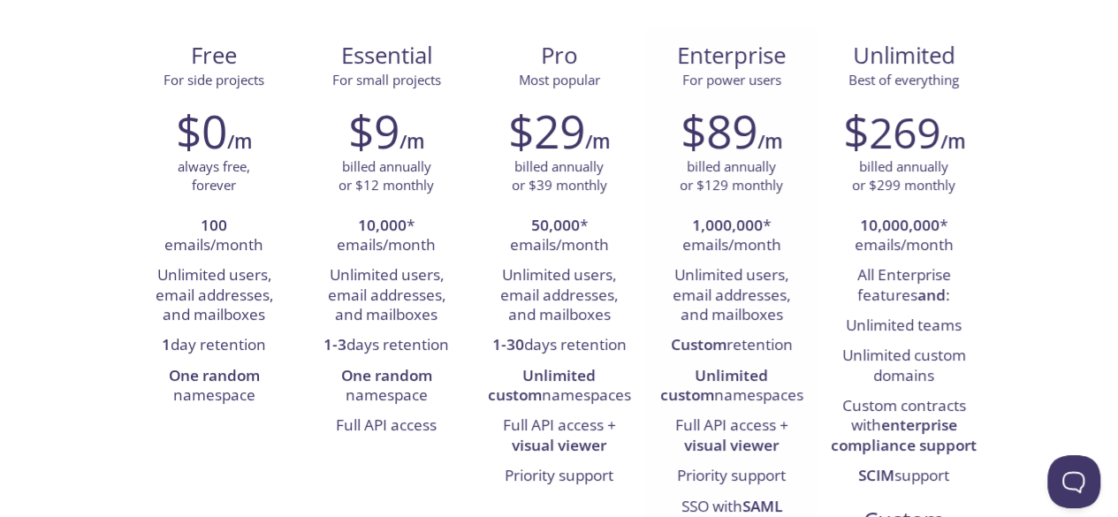
scroll to position [193, 0]
drag, startPoint x: 677, startPoint y: 55, endPoint x: 801, endPoint y: 357, distance: 326.6
click at [801, 357] on div "Enterprise For power users $89 /m billed annually or $129 monthly 1,000,000 * e…" at bounding box center [731, 336] width 172 height 618
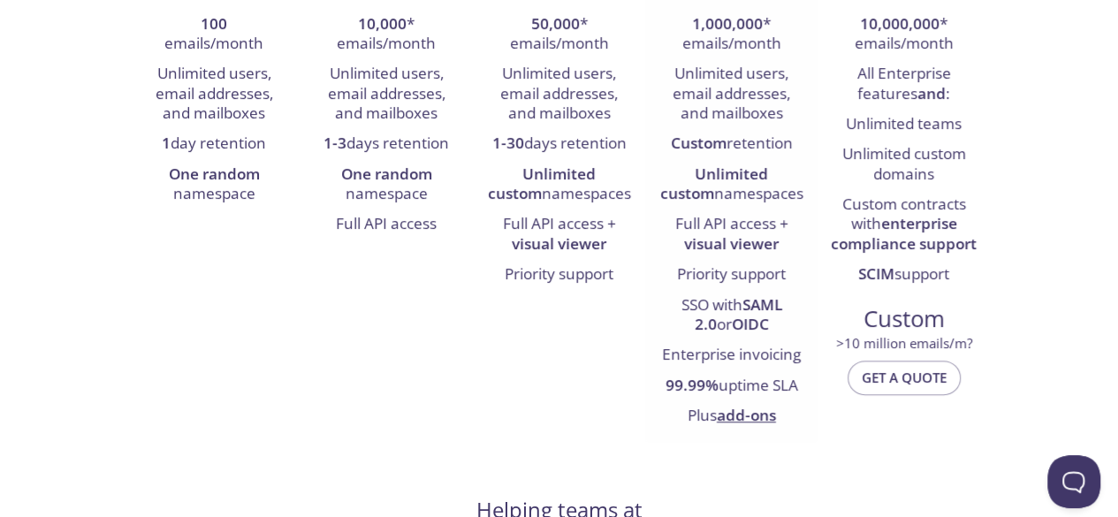
scroll to position [398, 0]
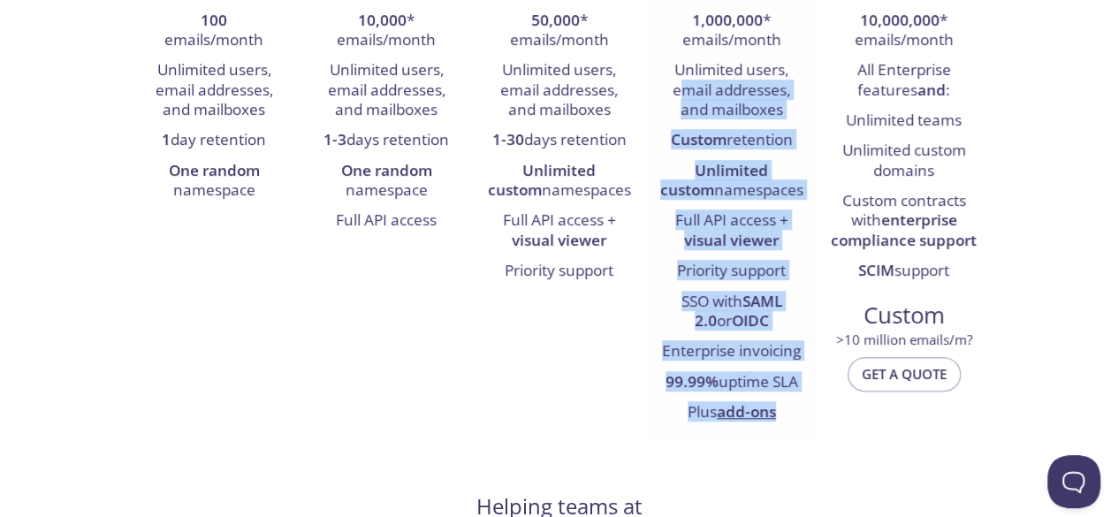
drag, startPoint x: 788, startPoint y: 413, endPoint x: 684, endPoint y: 96, distance: 333.1
click at [684, 96] on ul "1,000,000 * emails/month Unlimited users, email addresses, and mailboxes Custom…" at bounding box center [731, 217] width 146 height 422
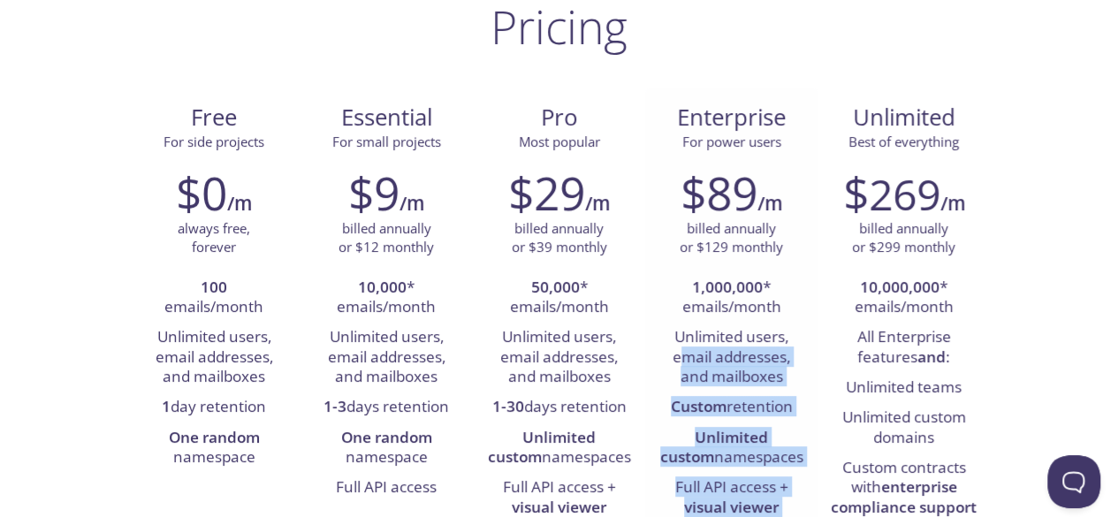
scroll to position [129, 0]
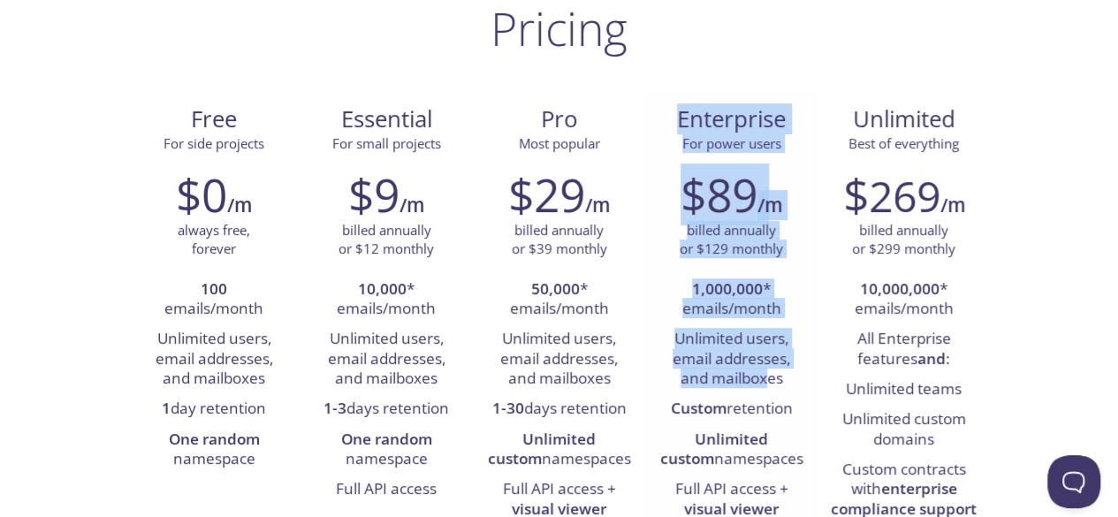
drag, startPoint x: 680, startPoint y: 118, endPoint x: 769, endPoint y: 387, distance: 283.9
click at [769, 387] on div "Enterprise For power users $89 /m billed annually or $129 monthly 1,000,000 * e…" at bounding box center [731, 399] width 172 height 618
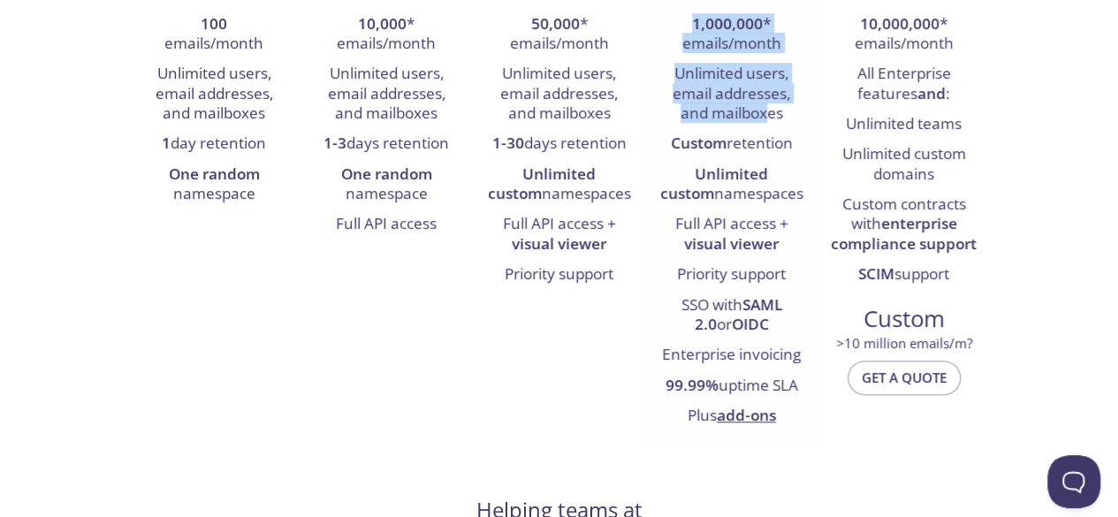
scroll to position [394, 0]
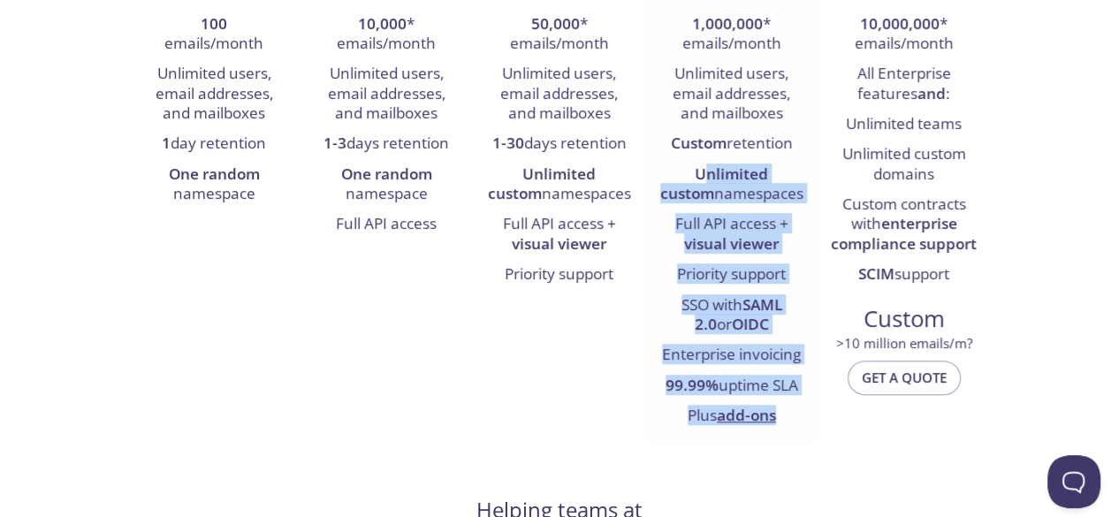
drag, startPoint x: 788, startPoint y: 419, endPoint x: 677, endPoint y: 163, distance: 278.6
click at [677, 163] on ul "1,000,000 * emails/month Unlimited users, email addresses, and mailboxes Custom…" at bounding box center [731, 221] width 146 height 422
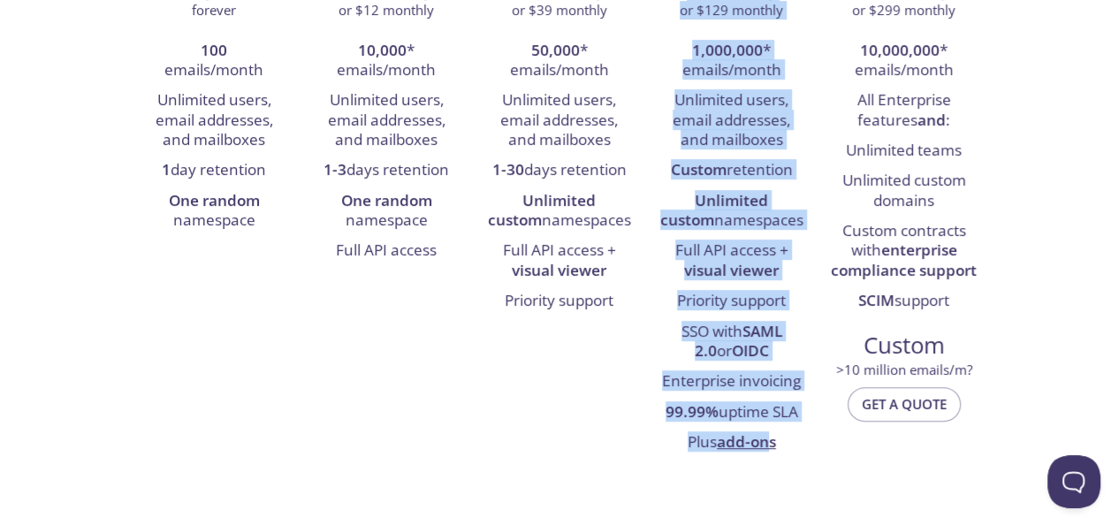
scroll to position [564, 0]
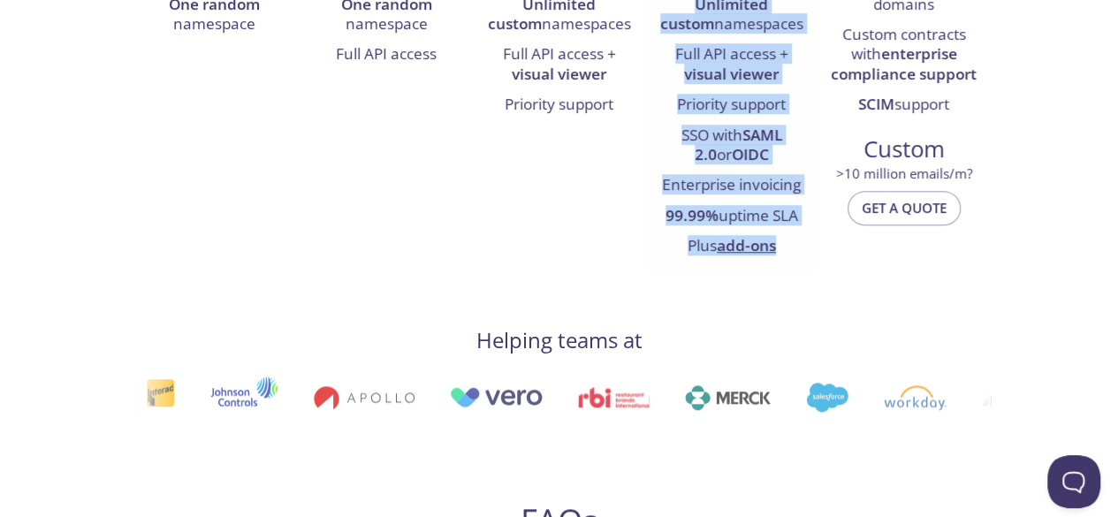
drag, startPoint x: 679, startPoint y: 81, endPoint x: 788, endPoint y: 243, distance: 195.3
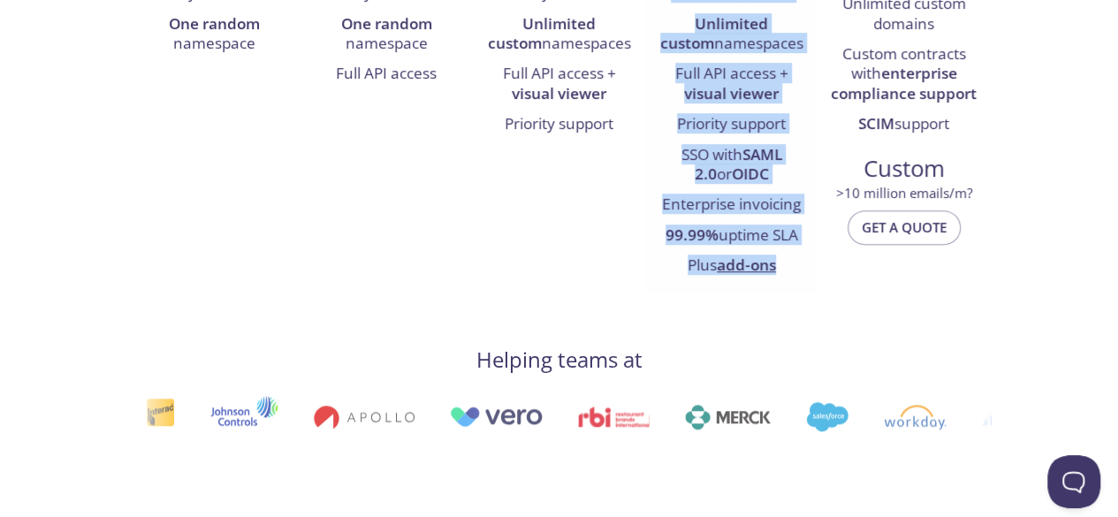
scroll to position [546, 0]
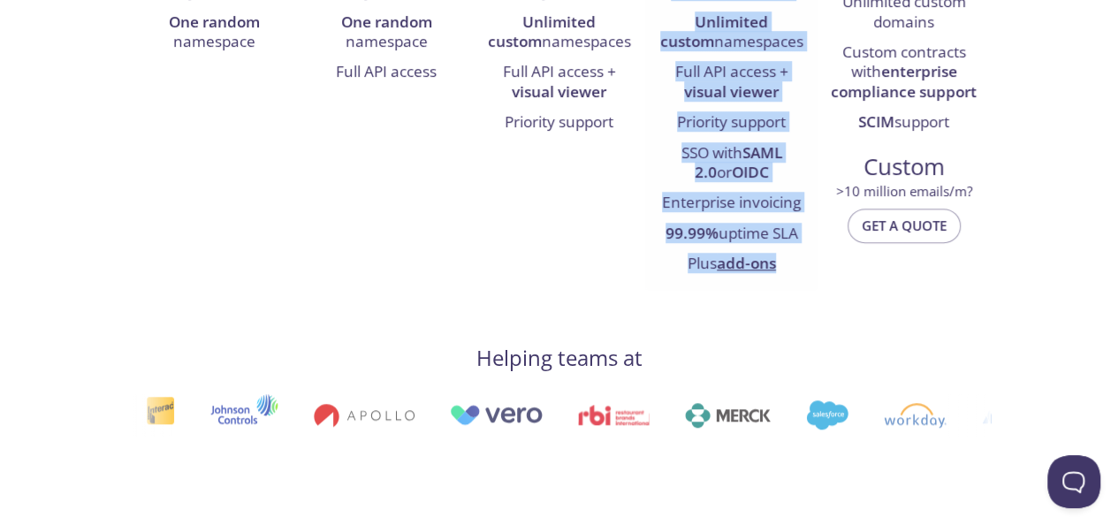
click at [786, 266] on li "Plus add-ons" at bounding box center [731, 264] width 146 height 30
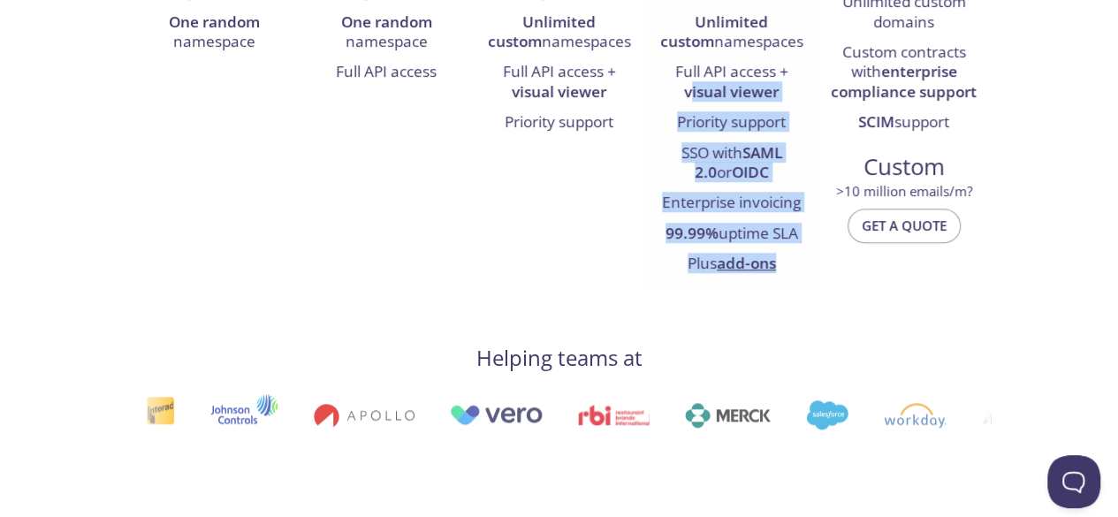
drag, startPoint x: 786, startPoint y: 266, endPoint x: 692, endPoint y: 80, distance: 207.9
click at [692, 80] on ul "1,000,000 * emails/month Unlimited users, email addresses, and mailboxes Custom…" at bounding box center [731, 69] width 146 height 422
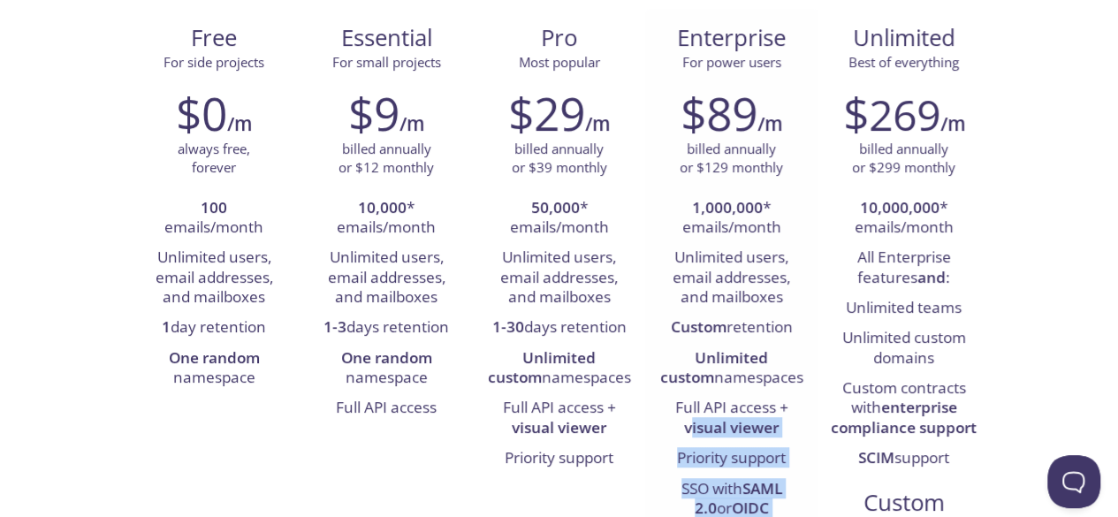
scroll to position [207, 0]
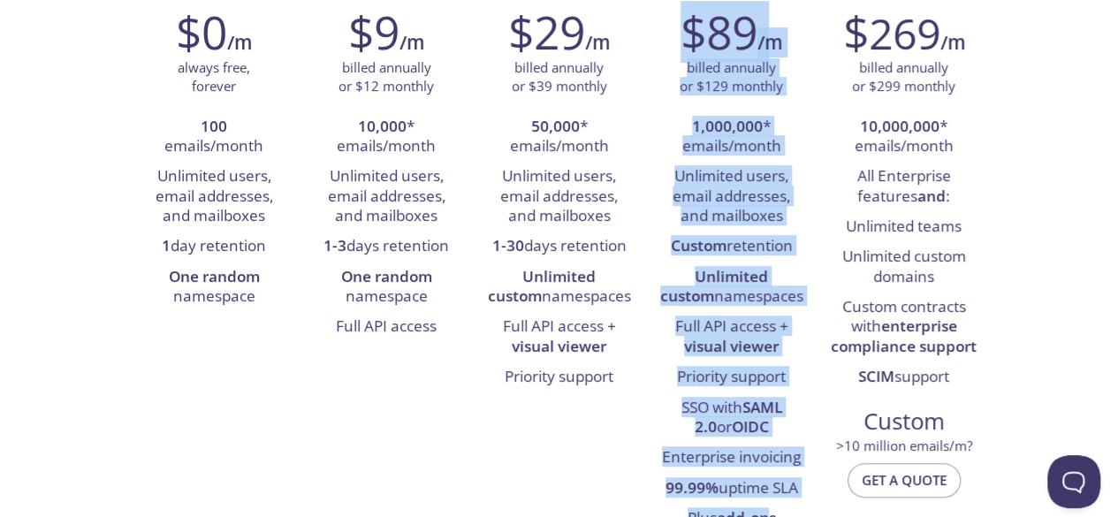
drag, startPoint x: 679, startPoint y: 38, endPoint x: 767, endPoint y: 533, distance: 502.7
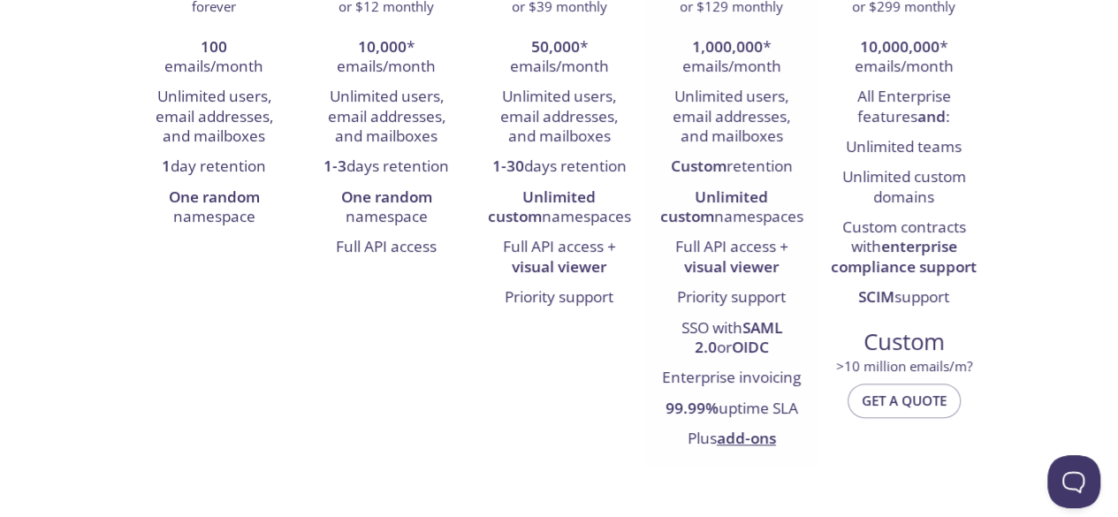
click at [800, 438] on li "Plus add-ons" at bounding box center [731, 439] width 146 height 30
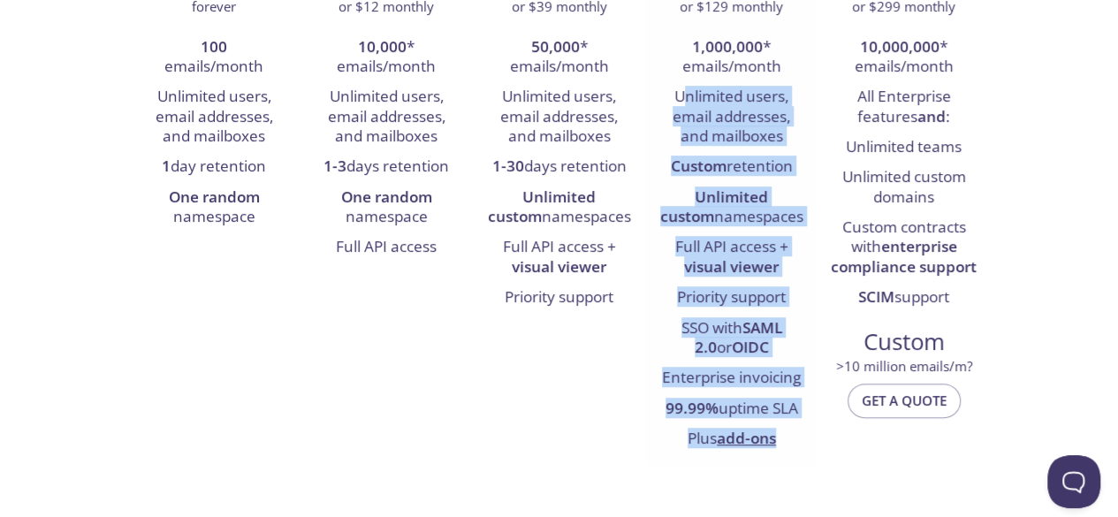
drag, startPoint x: 785, startPoint y: 443, endPoint x: 687, endPoint y: 107, distance: 349.8
click at [687, 107] on ul "1,000,000 * emails/month Unlimited users, email addresses, and mailboxes Custom…" at bounding box center [731, 244] width 146 height 422
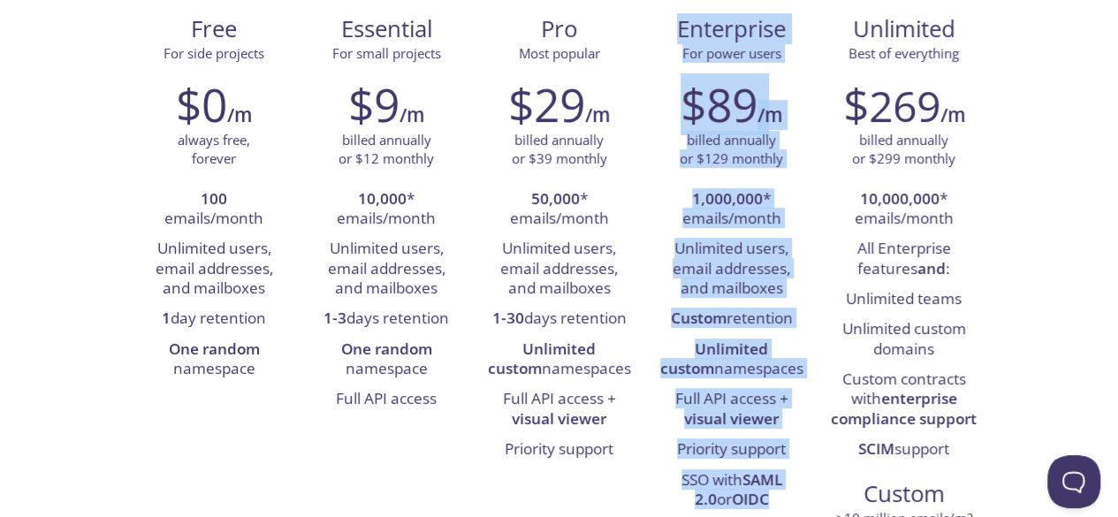
scroll to position [527, 0]
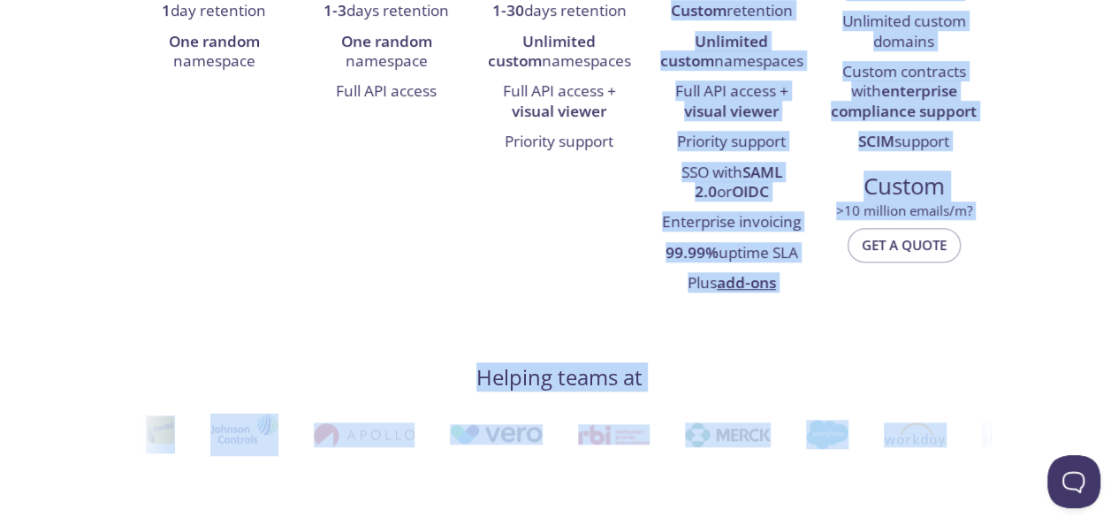
drag, startPoint x: 678, startPoint y: 30, endPoint x: 786, endPoint y: 548, distance: 529.1
click at [795, 286] on li "Plus add-ons" at bounding box center [731, 284] width 146 height 30
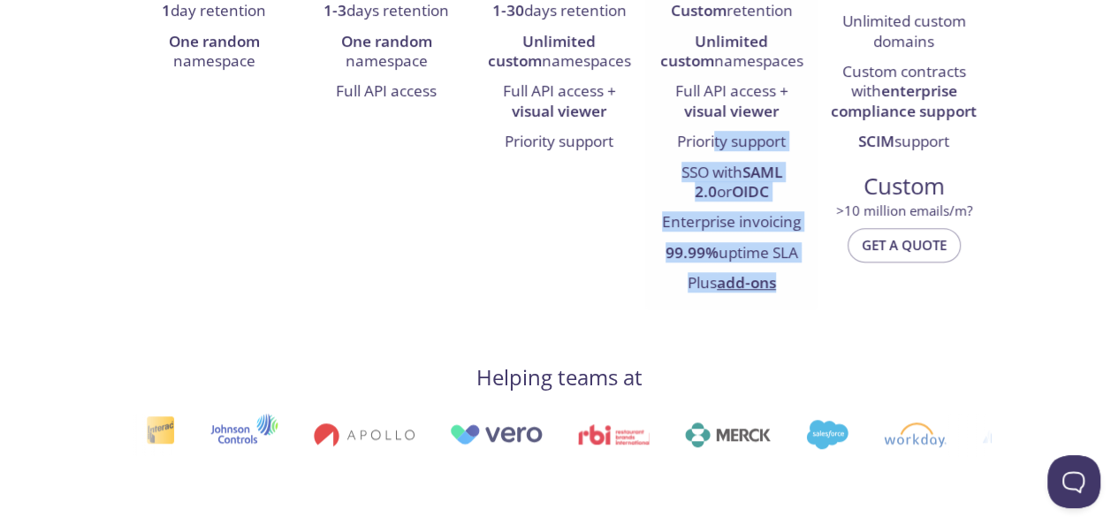
drag, startPoint x: 787, startPoint y: 285, endPoint x: 714, endPoint y: 133, distance: 168.8
click at [714, 133] on ul "1,000,000 * emails/month Unlimited users, email addresses, and mailboxes Custom…" at bounding box center [731, 88] width 146 height 422
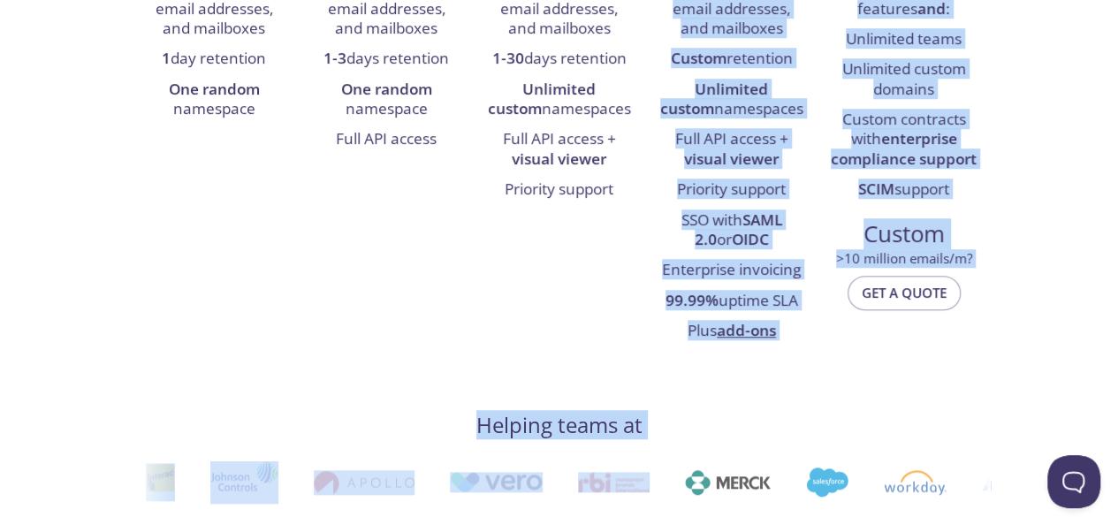
scroll to position [596, 0]
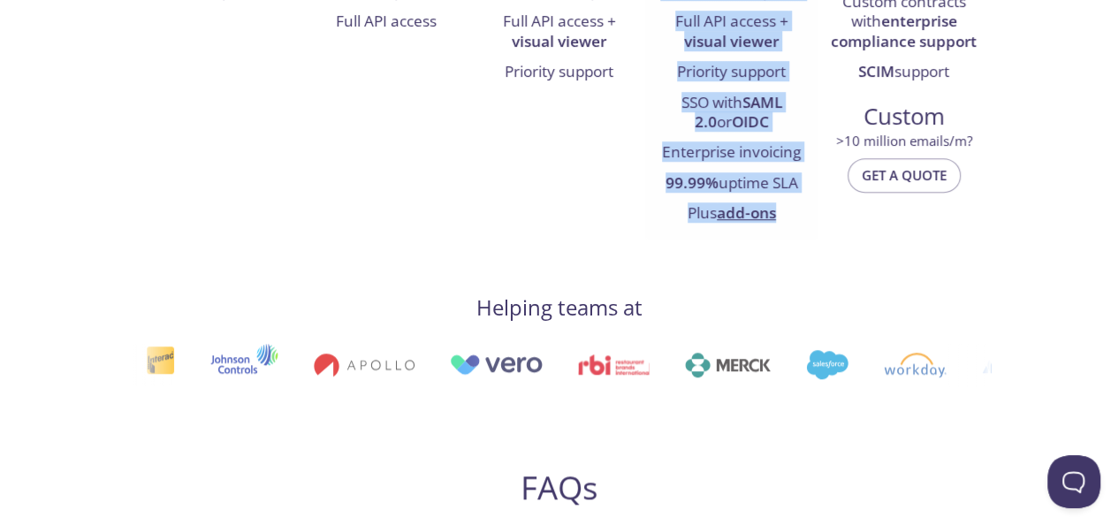
drag, startPoint x: 677, startPoint y: 73, endPoint x: 796, endPoint y: 218, distance: 187.7
click at [796, 218] on li "Plus add-ons" at bounding box center [731, 214] width 146 height 30
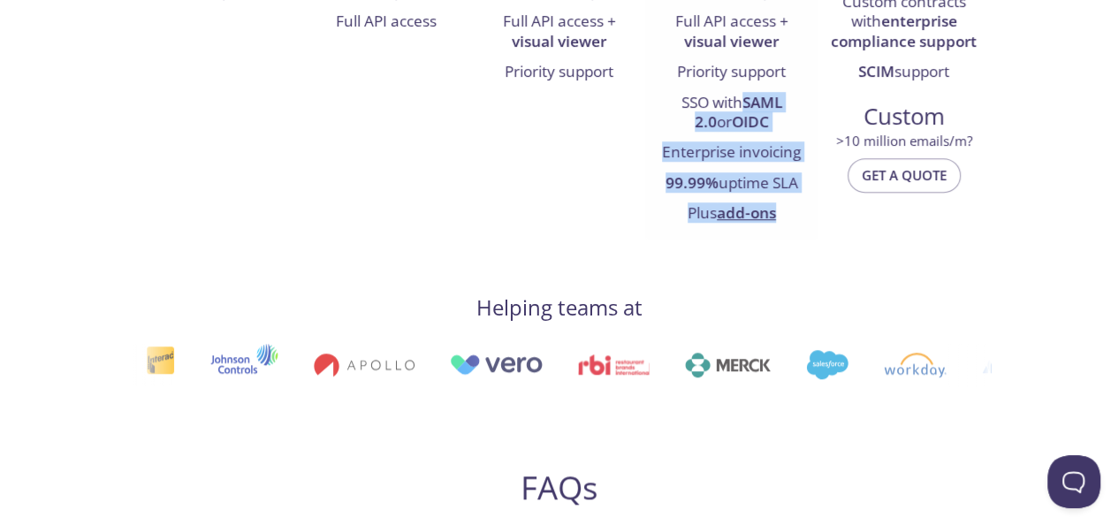
drag, startPoint x: 791, startPoint y: 209, endPoint x: 720, endPoint y: 91, distance: 137.9
click at [720, 91] on ul "1,000,000 * emails/month Unlimited users, email addresses, and mailboxes Custom…" at bounding box center [731, 18] width 146 height 422
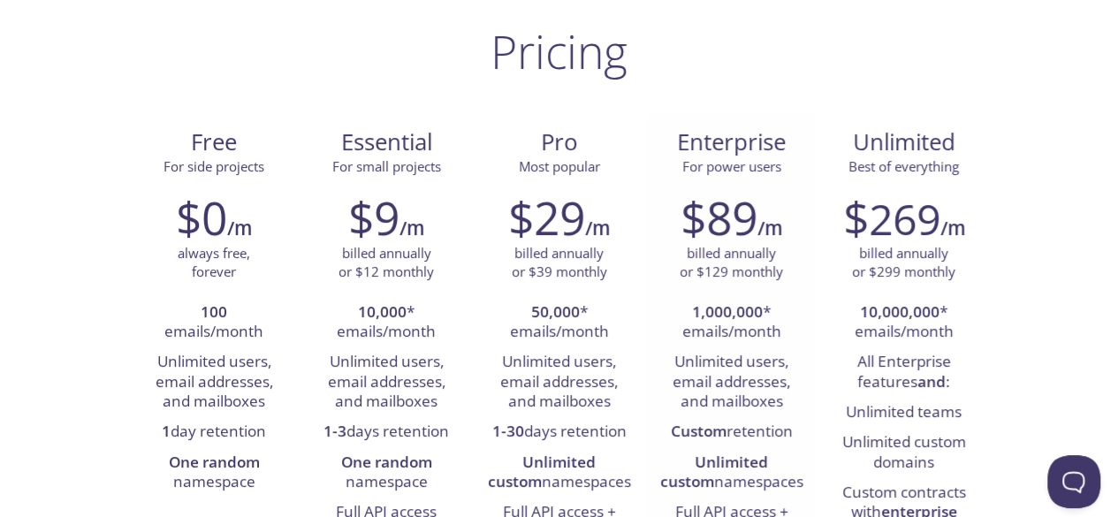
scroll to position [105, 0]
drag, startPoint x: 678, startPoint y: 141, endPoint x: 687, endPoint y: 163, distance: 24.9
click at [687, 163] on div "Enterprise For power users" at bounding box center [731, 152] width 144 height 49
click at [679, 145] on span "Enterprise" at bounding box center [731, 143] width 144 height 30
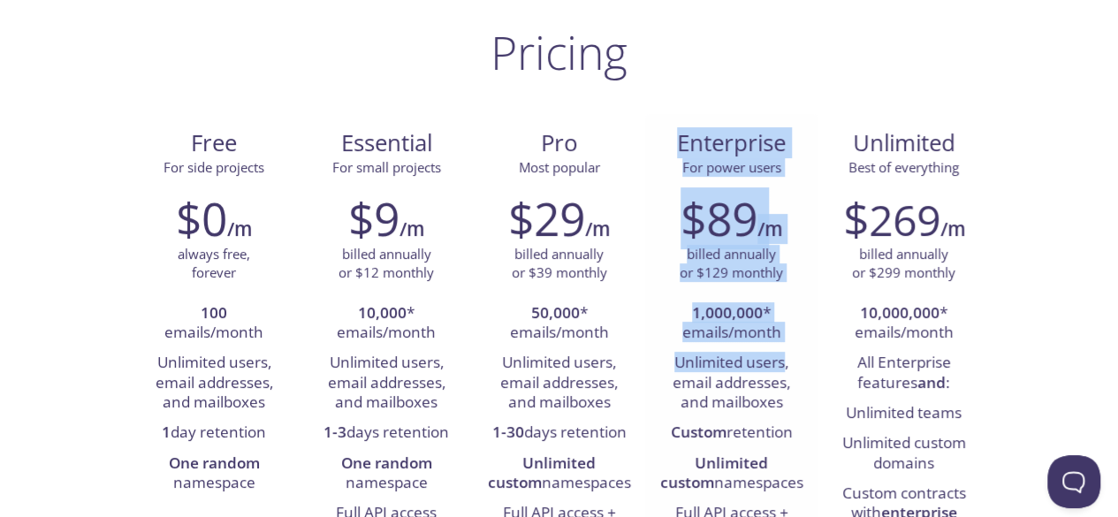
drag, startPoint x: 679, startPoint y: 145, endPoint x: 783, endPoint y: 368, distance: 246.7
click at [783, 368] on div "Enterprise For power users $89 /m billed annually or $129 monthly 1,000,000 * e…" at bounding box center [731, 423] width 172 height 618
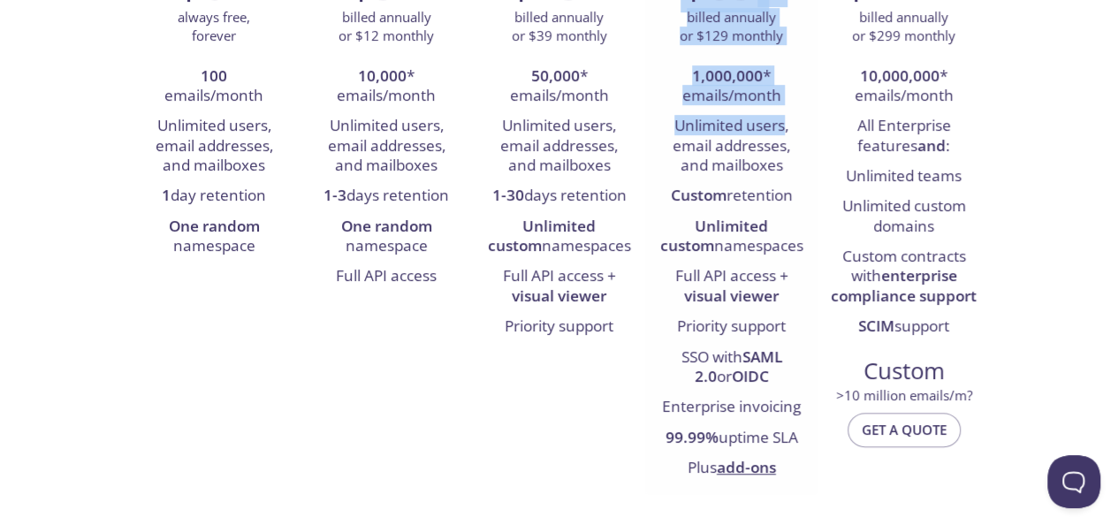
scroll to position [332, 0]
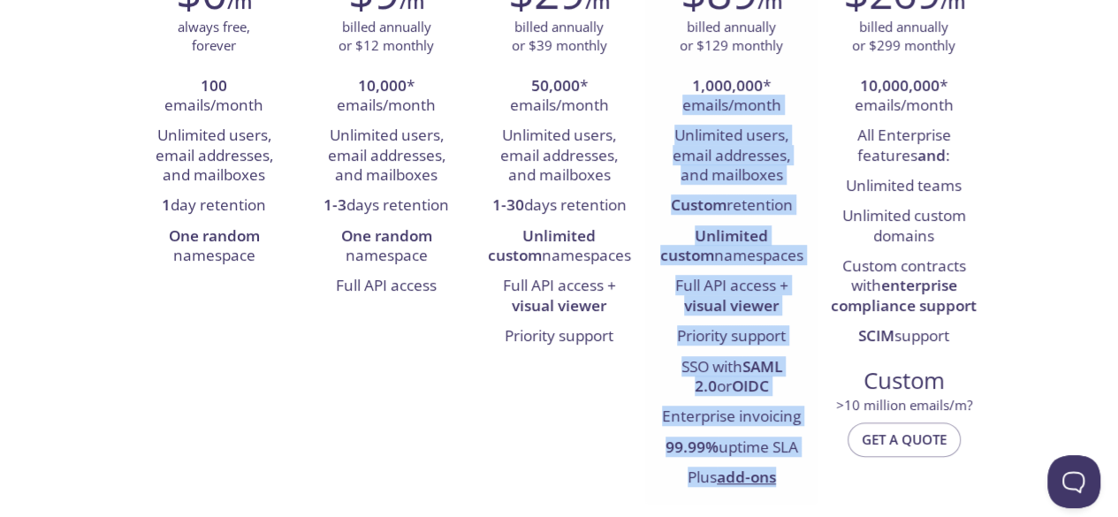
drag, startPoint x: 789, startPoint y: 478, endPoint x: 667, endPoint y: 119, distance: 378.9
click at [667, 119] on ul "1,000,000 * emails/month Unlimited users, email addresses, and mailboxes Custom…" at bounding box center [731, 283] width 146 height 422
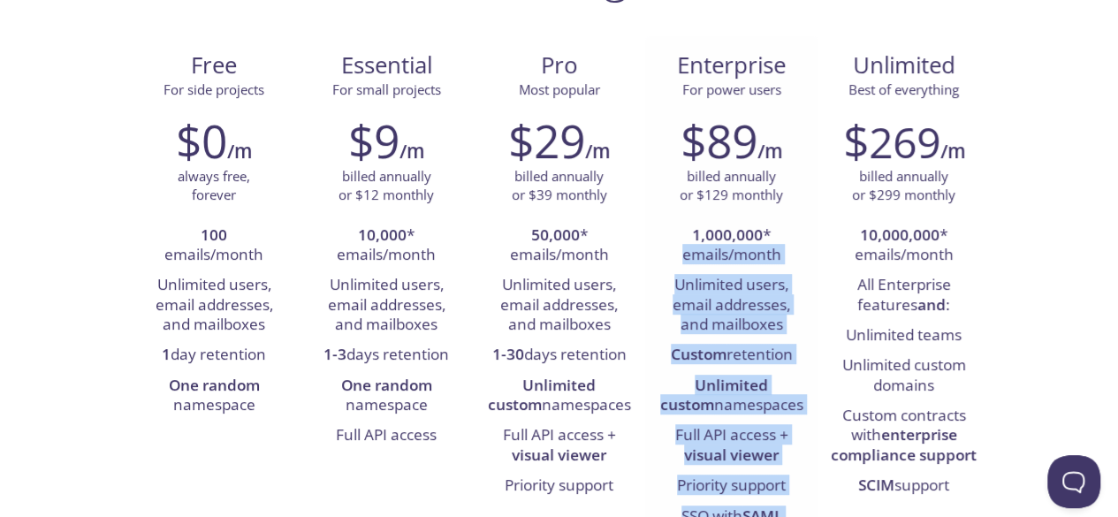
scroll to position [182, 0]
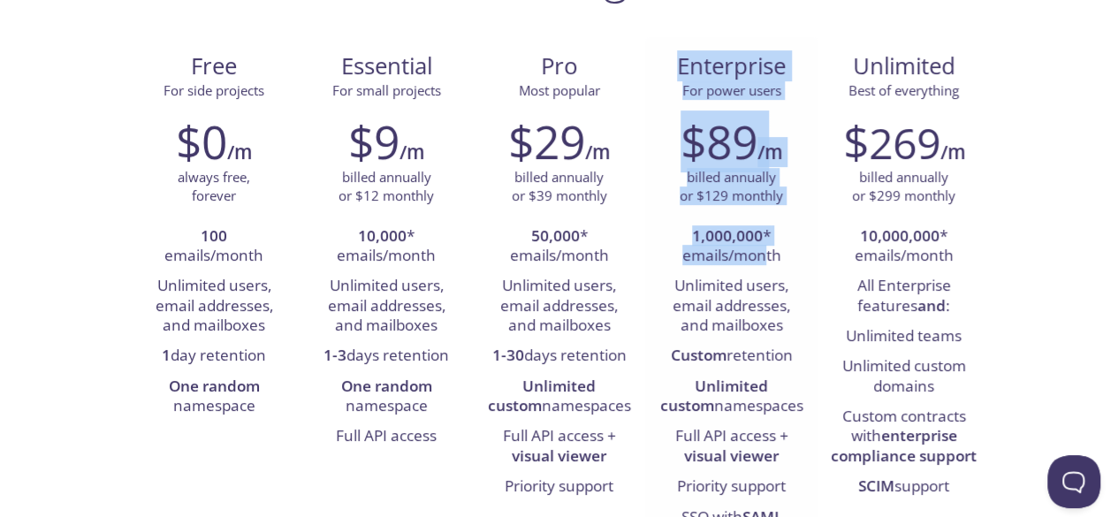
drag, startPoint x: 680, startPoint y: 63, endPoint x: 767, endPoint y: 271, distance: 226.2
click at [767, 271] on div "Enterprise For power users $89 /m billed annually or $129 monthly 1,000,000 * e…" at bounding box center [731, 346] width 172 height 618
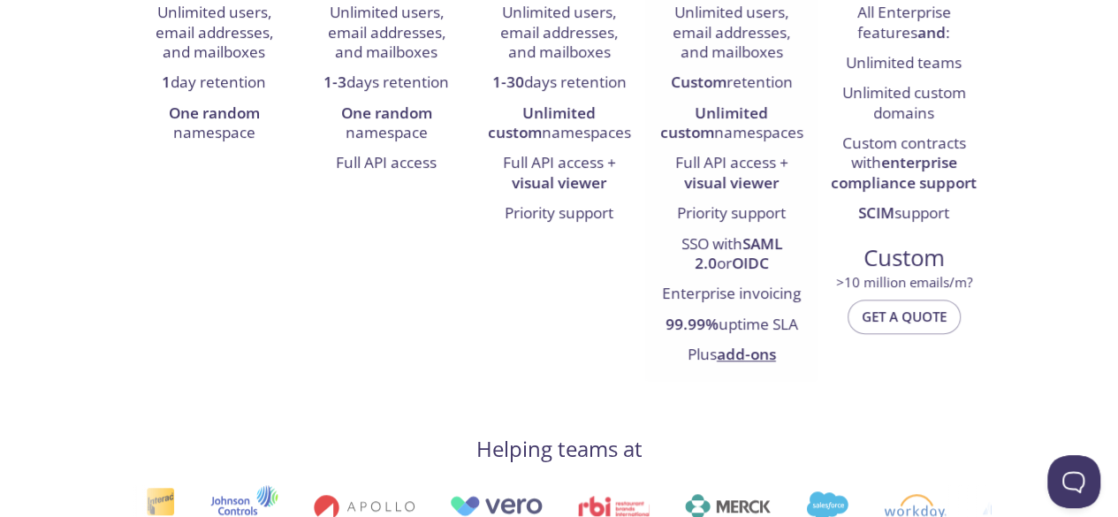
scroll to position [457, 0]
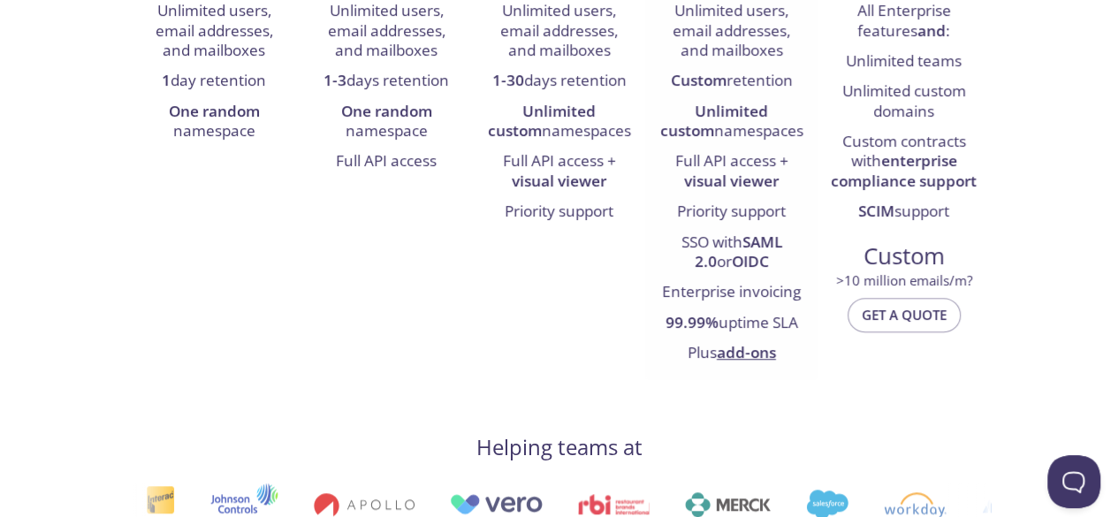
click at [786, 349] on li "Plus add-ons" at bounding box center [731, 353] width 146 height 30
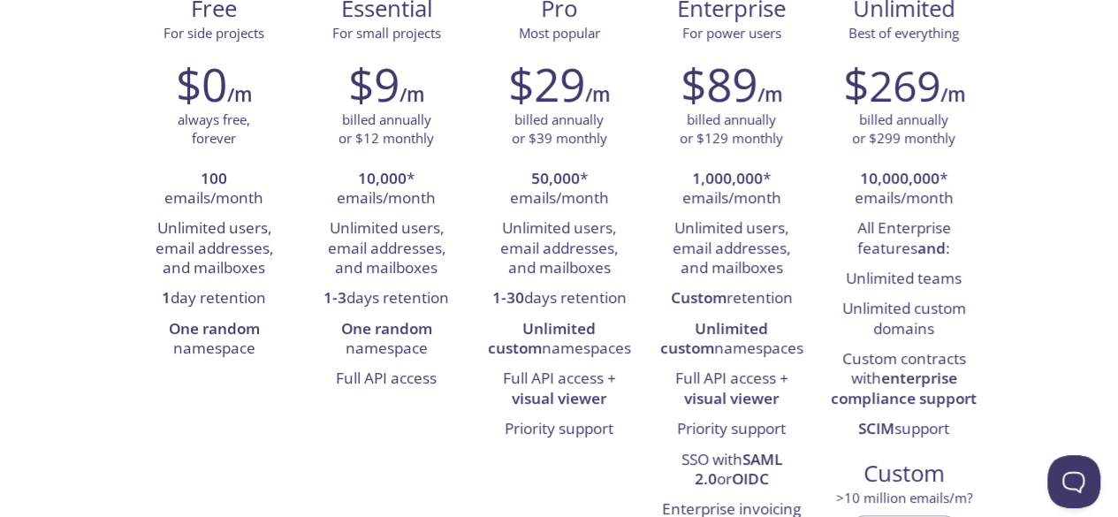
scroll to position [103, 0]
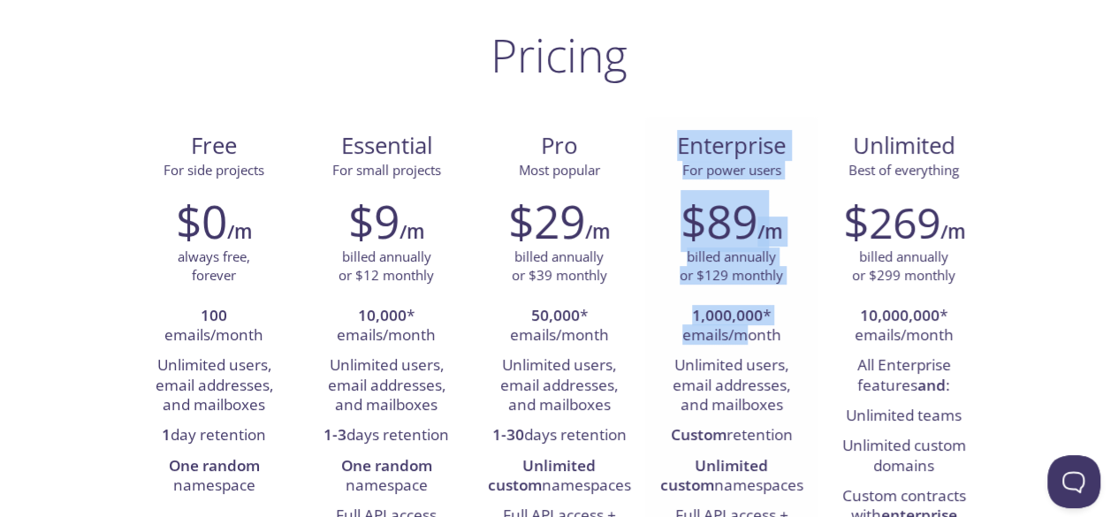
drag, startPoint x: 680, startPoint y: 145, endPoint x: 748, endPoint y: 340, distance: 206.8
click at [748, 340] on div "Enterprise For power users $89 /m billed annually or $129 monthly 1,000,000 * e…" at bounding box center [731, 426] width 172 height 618
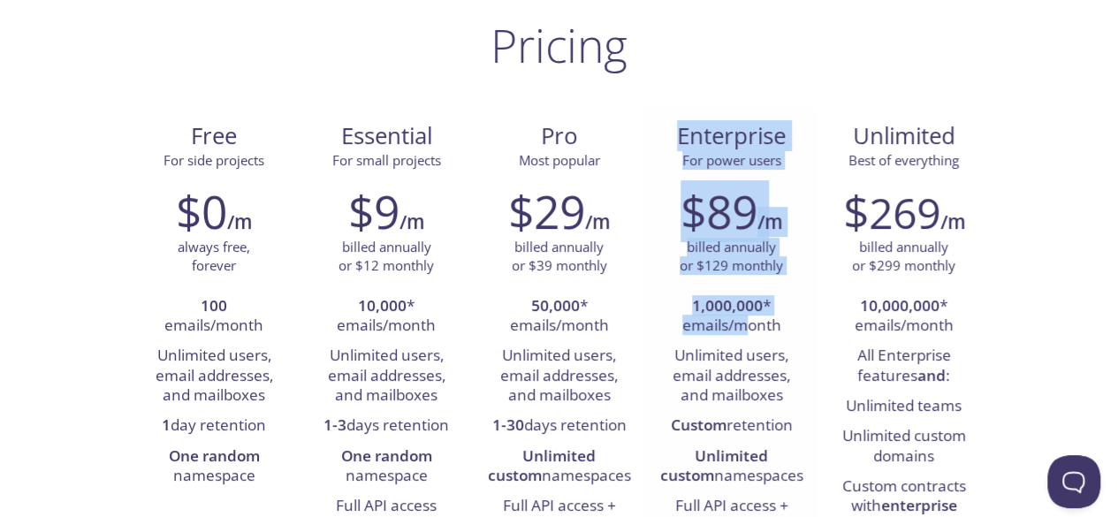
scroll to position [57, 0]
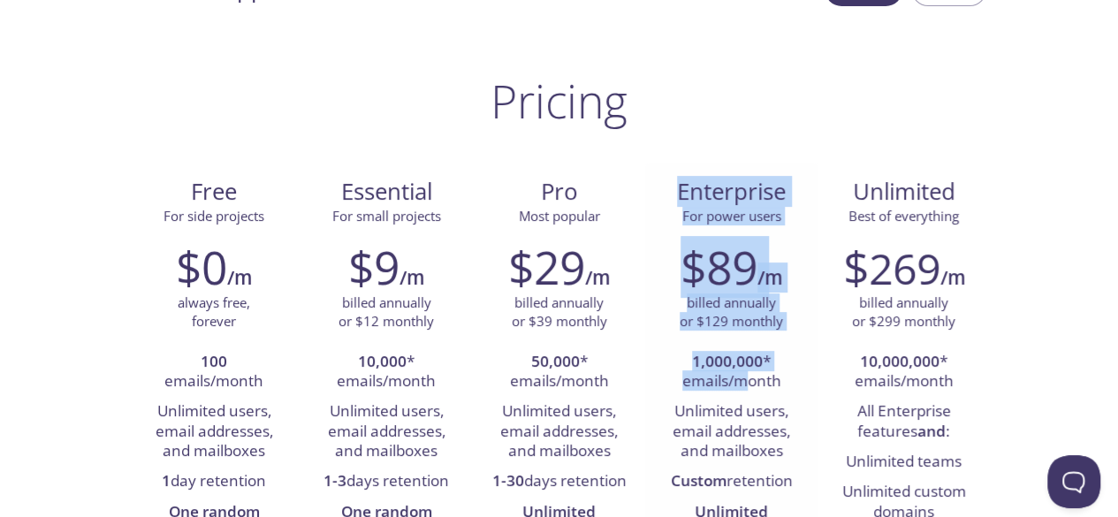
click at [680, 190] on span "Enterprise" at bounding box center [731, 192] width 144 height 30
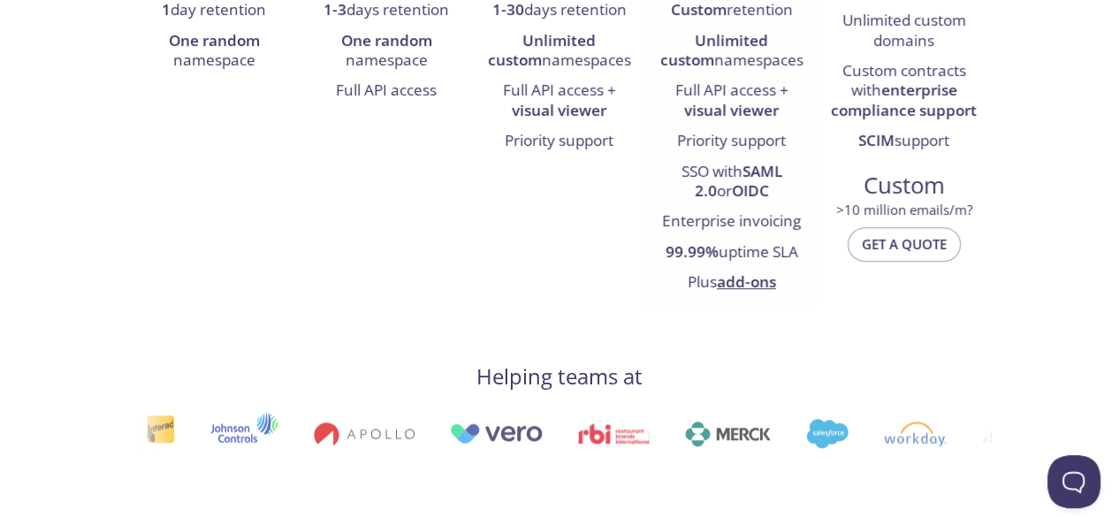
scroll to position [534, 0]
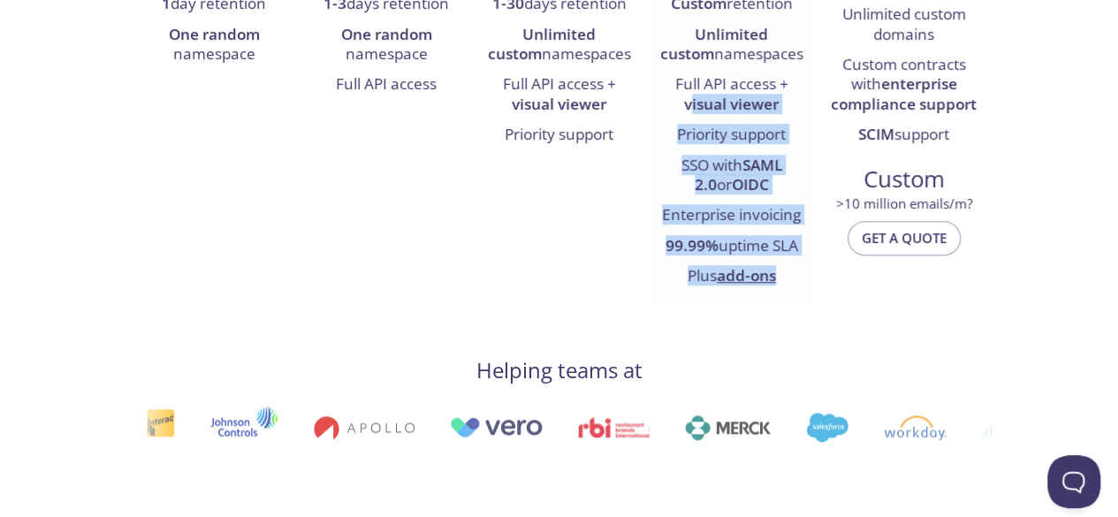
drag, startPoint x: 786, startPoint y: 277, endPoint x: 692, endPoint y: 108, distance: 193.0
click at [692, 108] on ul "1,000,000 * emails/month Unlimited users, email addresses, and mailboxes Custom…" at bounding box center [731, 81] width 146 height 422
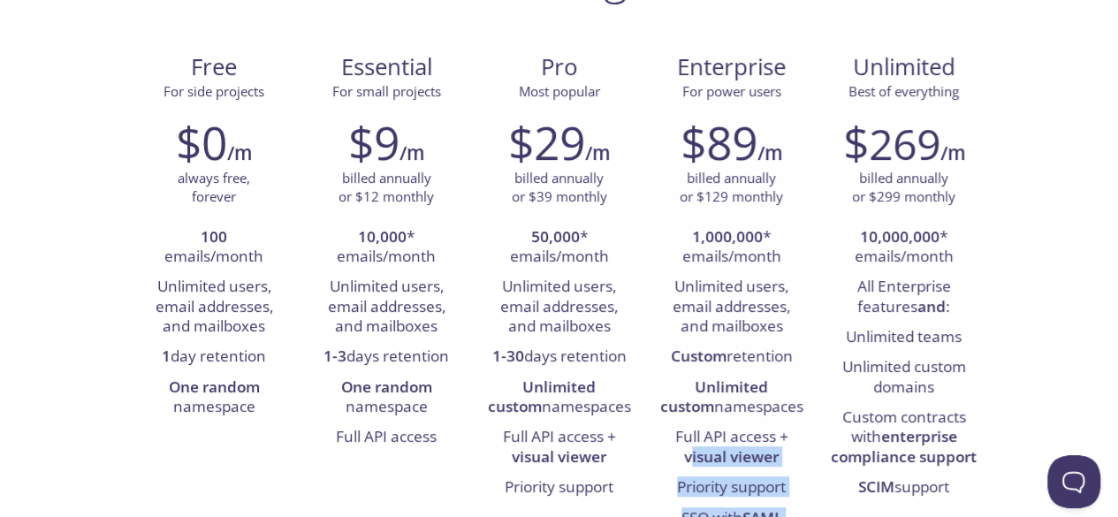
scroll to position [180, 0]
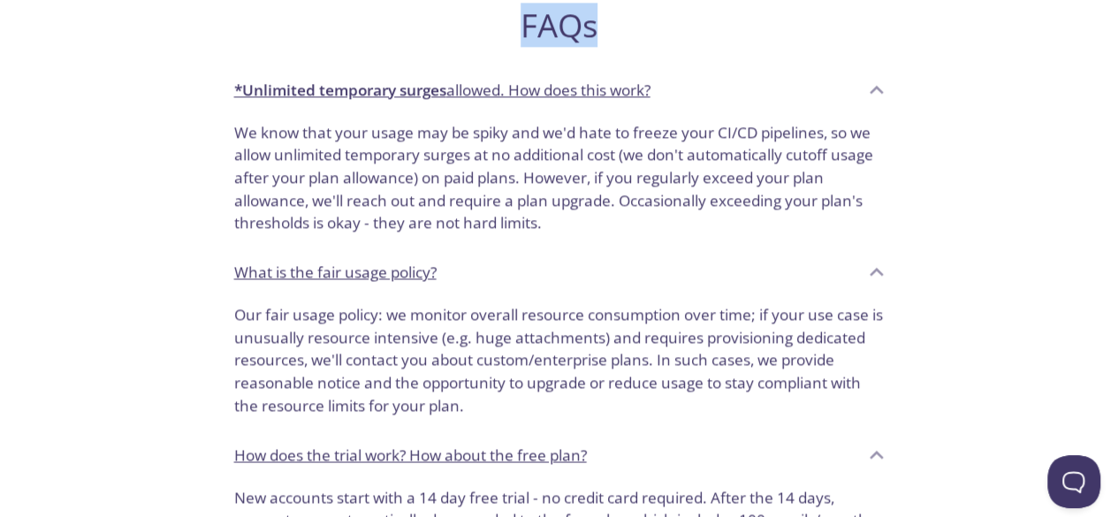
drag, startPoint x: 679, startPoint y: 65, endPoint x: 819, endPoint y: 16, distance: 149.0
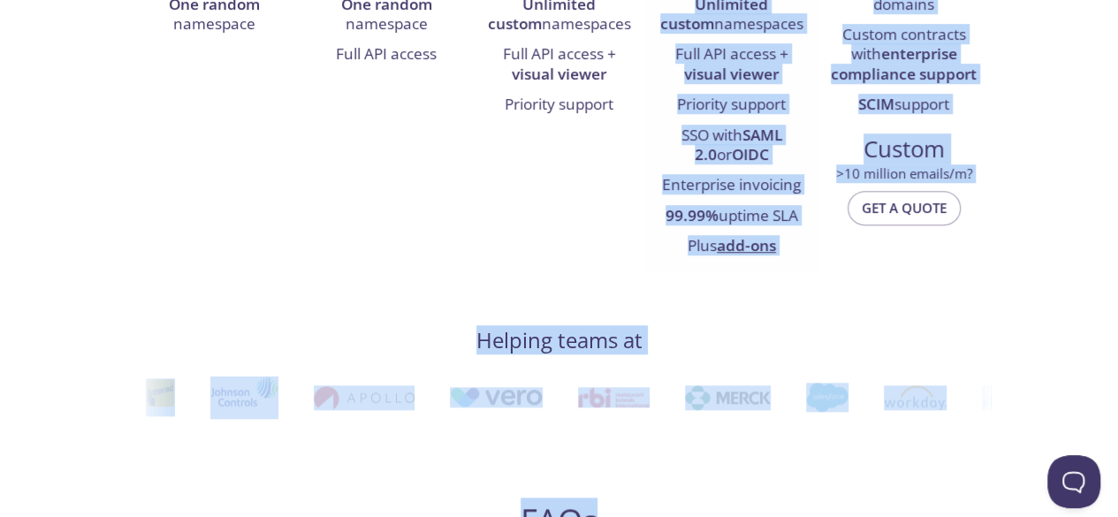
scroll to position [555, 0]
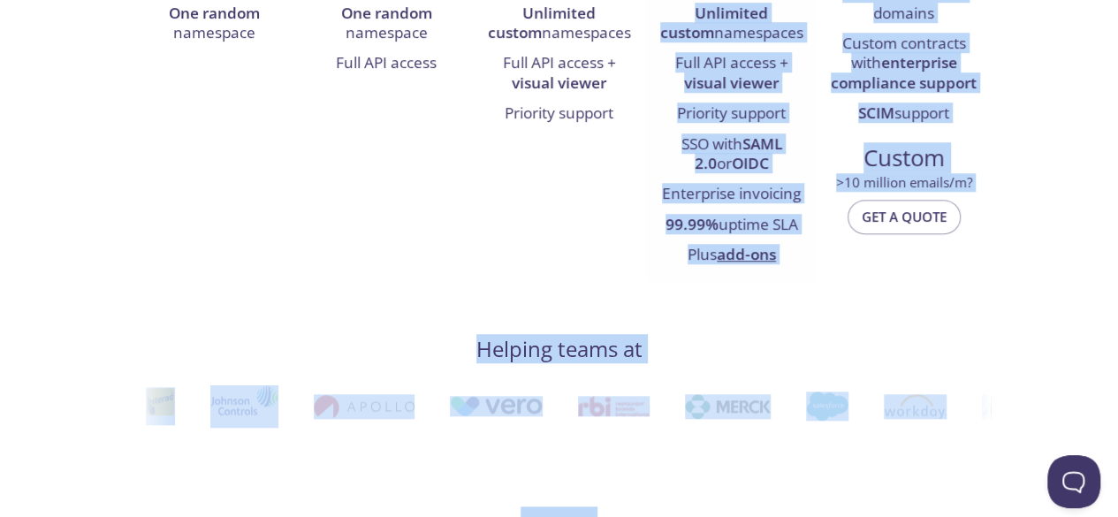
click at [797, 257] on li "Plus add-ons" at bounding box center [731, 255] width 146 height 30
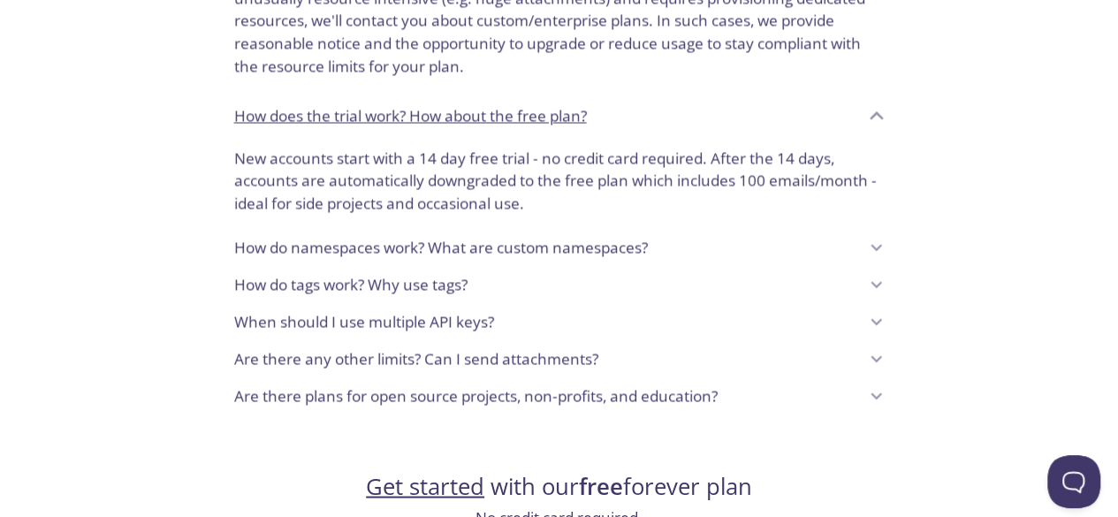
scroll to position [1649, 0]
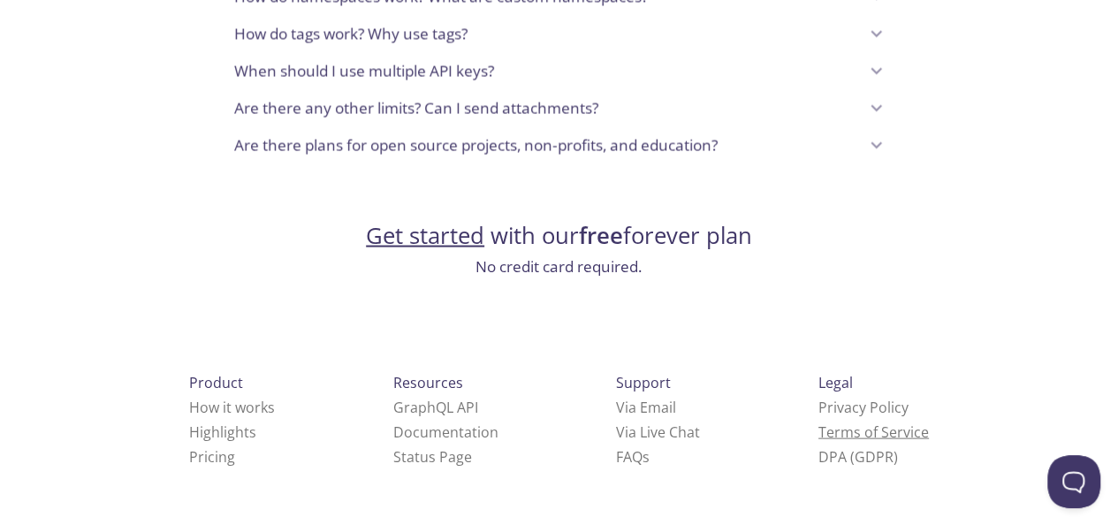
click at [818, 433] on link "Terms of Service" at bounding box center [873, 431] width 110 height 19
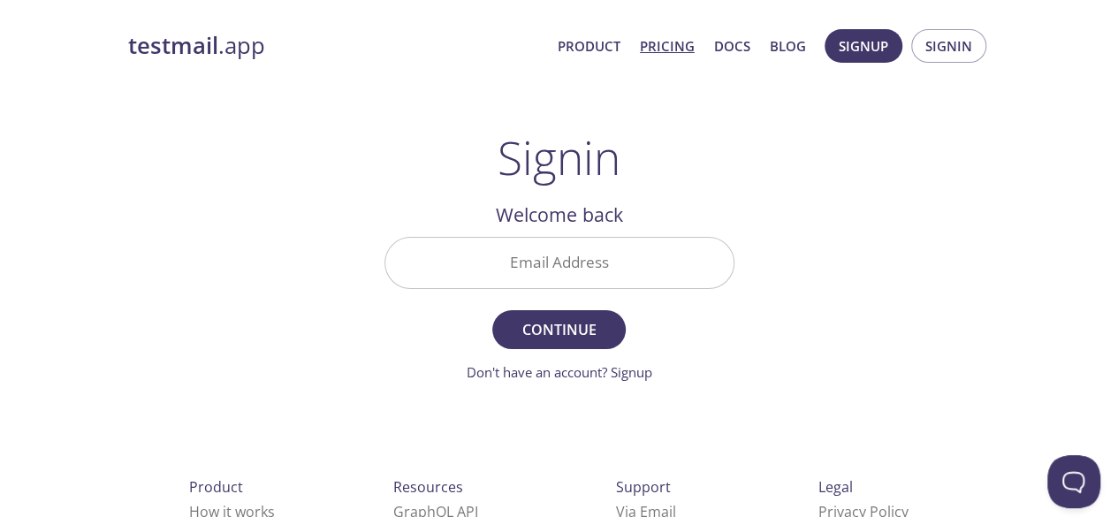
click at [671, 42] on link "Pricing" at bounding box center [667, 45] width 55 height 23
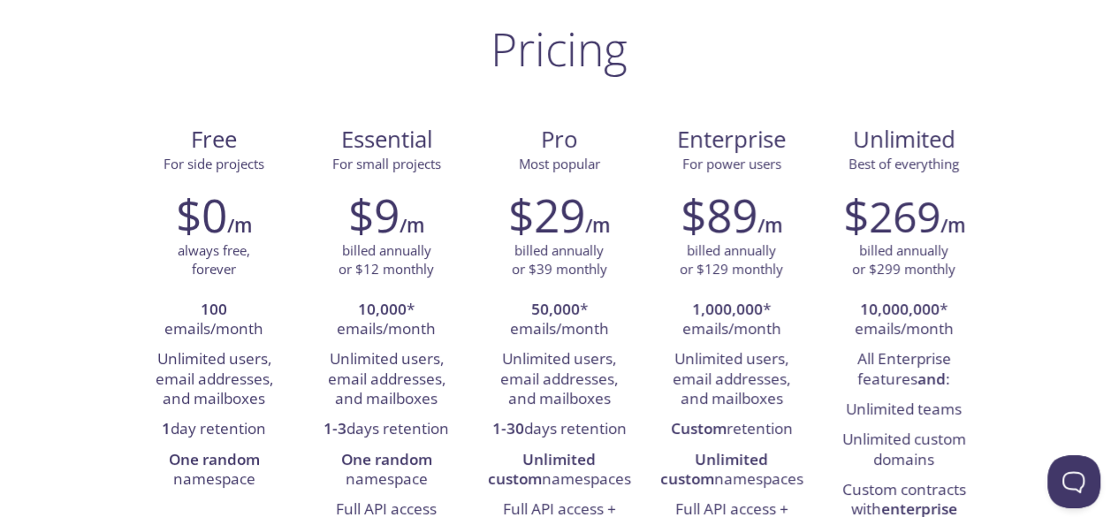
scroll to position [115, 0]
